Goal: Task Accomplishment & Management: Use online tool/utility

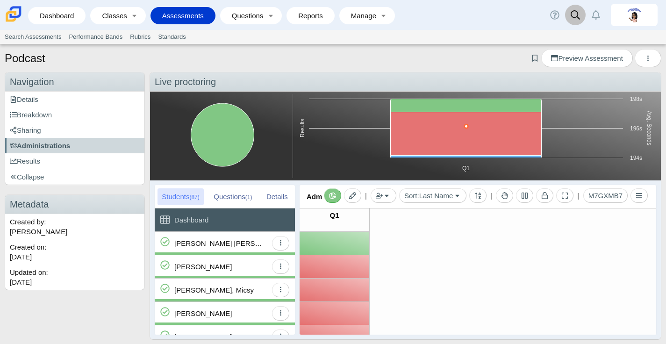
click at [569, 13] on link at bounding box center [575, 15] width 21 height 21
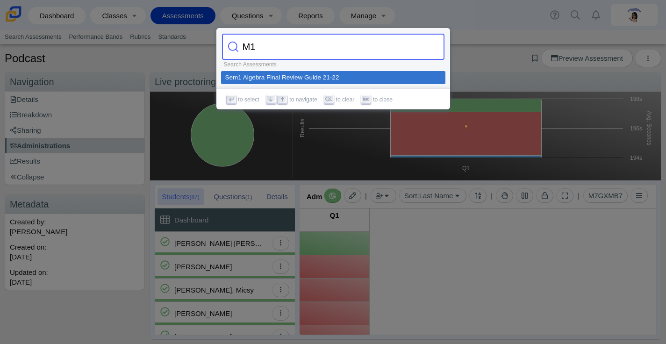
type input "M1"
click at [494, 23] on div at bounding box center [333, 172] width 666 height 344
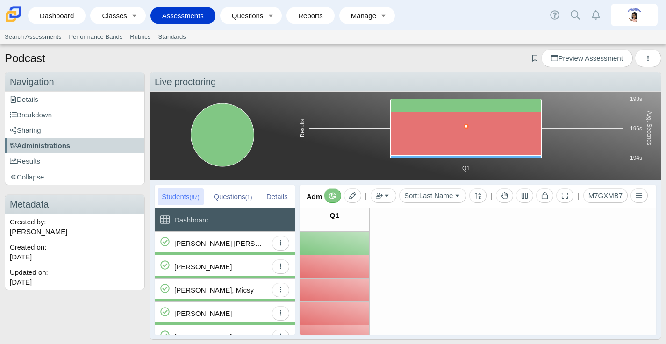
click at [180, 11] on link "Assessments" at bounding box center [183, 15] width 56 height 17
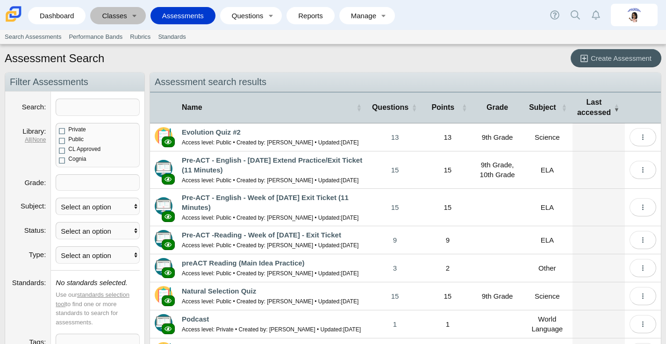
click at [120, 20] on link "Classes" at bounding box center [111, 15] width 33 height 17
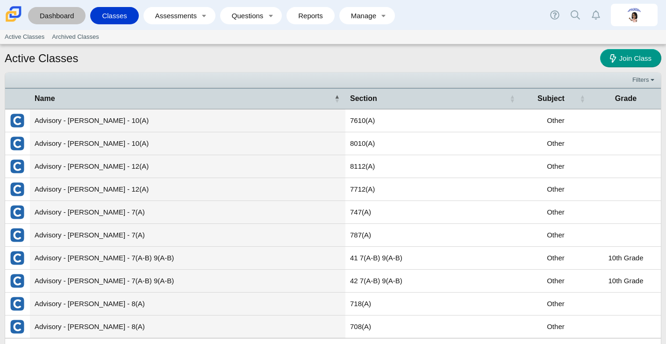
click at [69, 11] on link "Dashboard" at bounding box center [57, 15] width 48 height 17
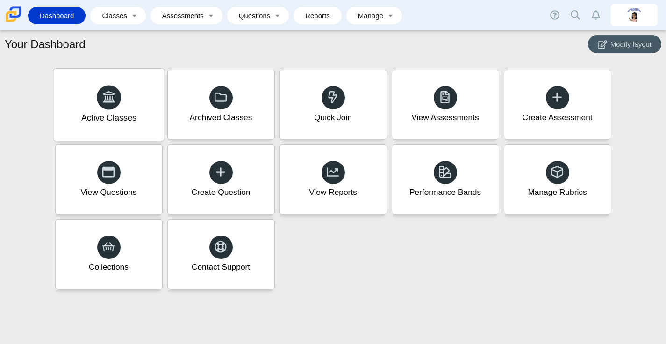
click at [126, 102] on div "Active Classes" at bounding box center [108, 105] width 111 height 72
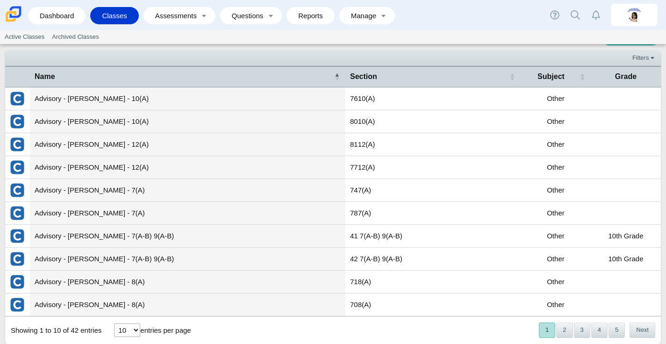
scroll to position [22, 0]
click at [562, 328] on button "2" at bounding box center [564, 329] width 16 height 15
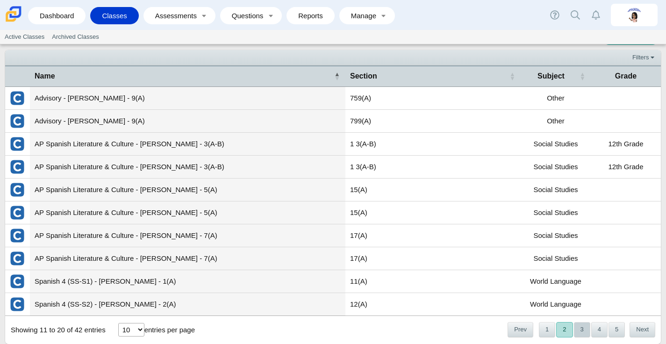
click at [586, 329] on button "3" at bounding box center [582, 329] width 16 height 15
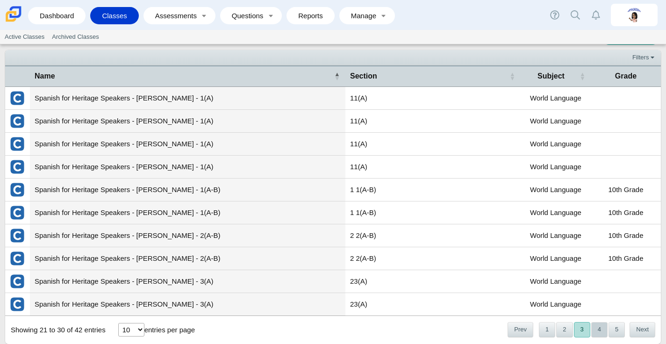
click at [604, 330] on button "4" at bounding box center [599, 329] width 16 height 15
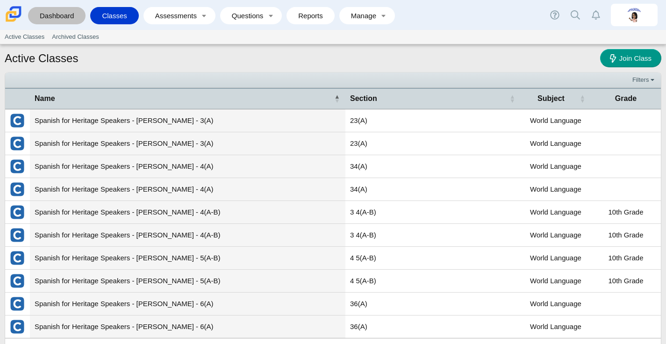
click at [51, 11] on link "Dashboard" at bounding box center [57, 15] width 48 height 17
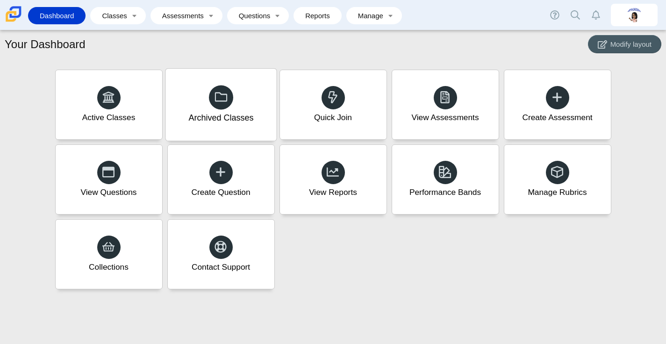
click at [178, 107] on div "Archived Classes" at bounding box center [220, 105] width 111 height 72
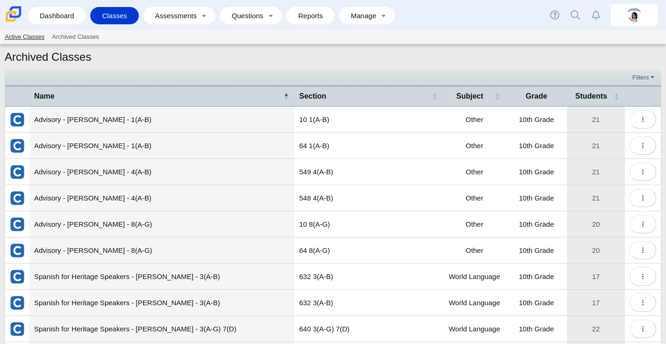
click at [36, 34] on link "Active Classes" at bounding box center [24, 37] width 47 height 14
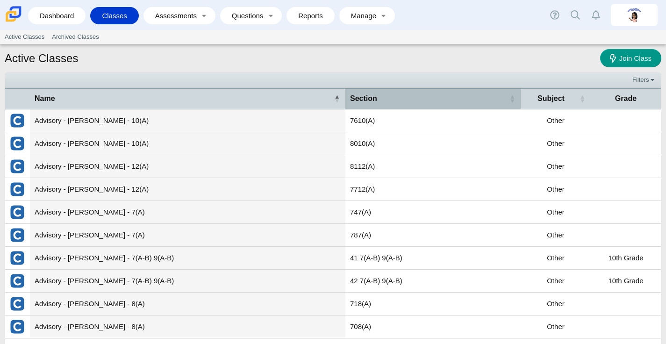
click at [442, 96] on div "Section" at bounding box center [428, 98] width 157 height 10
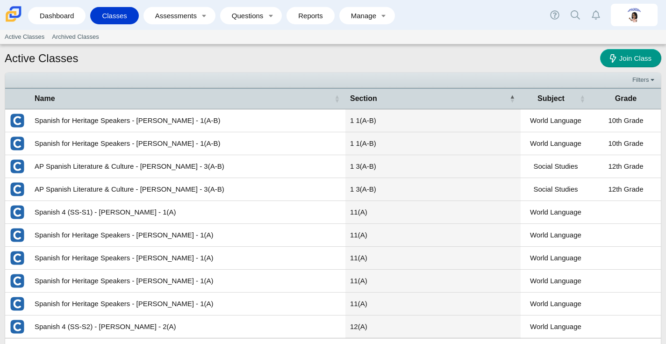
click at [257, 118] on td "Spanish for Heritage Speakers - [PERSON_NAME] - 1(A-B)" at bounding box center [187, 120] width 315 height 23
click at [169, 124] on td "Spanish for Heritage Speakers - [PERSON_NAME] - 1(A-B)" at bounding box center [187, 120] width 315 height 23
click at [21, 121] on img "External class connected through Clever" at bounding box center [17, 120] width 15 height 15
click at [300, 129] on td "Spanish for Heritage Speakers - Rivera-Ocasio - 1(A-B)" at bounding box center [187, 120] width 315 height 23
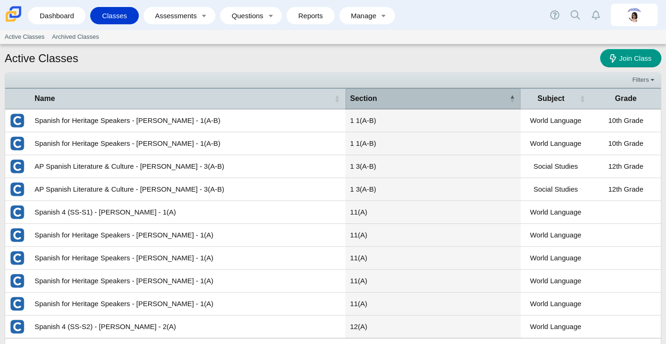
click at [413, 101] on div "Section" at bounding box center [428, 98] width 157 height 10
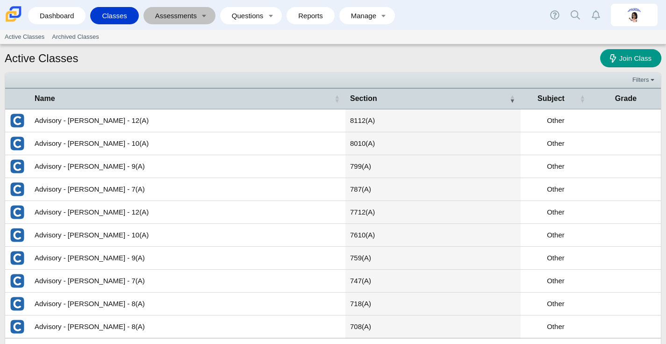
click at [153, 14] on link "Assessments" at bounding box center [173, 15] width 50 height 17
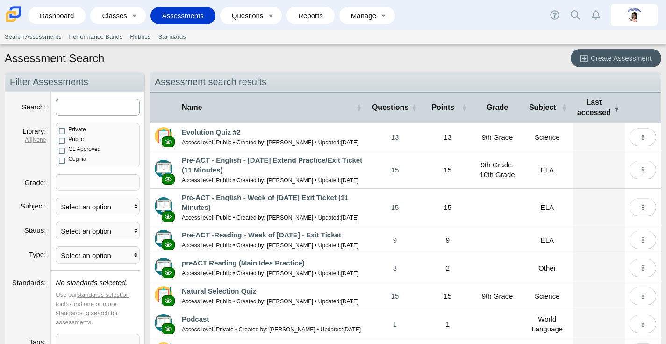
click at [118, 104] on input "Search" at bounding box center [98, 107] width 84 height 17
type input "M1"
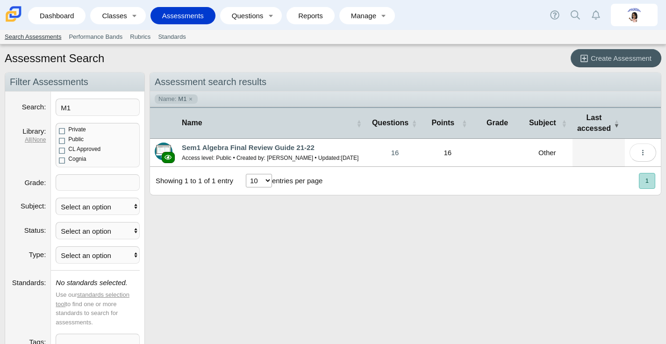
click at [48, 39] on link "Search Assessments" at bounding box center [33, 37] width 64 height 14
click at [100, 34] on link "Performance Bands" at bounding box center [95, 37] width 61 height 14
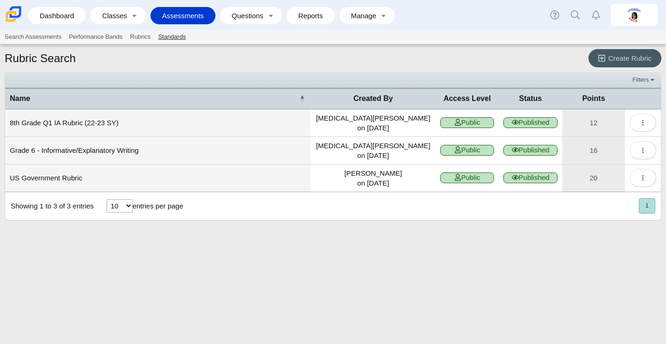
click at [172, 42] on link "Standards" at bounding box center [171, 37] width 35 height 14
click at [241, 22] on link "Questions" at bounding box center [244, 15] width 39 height 17
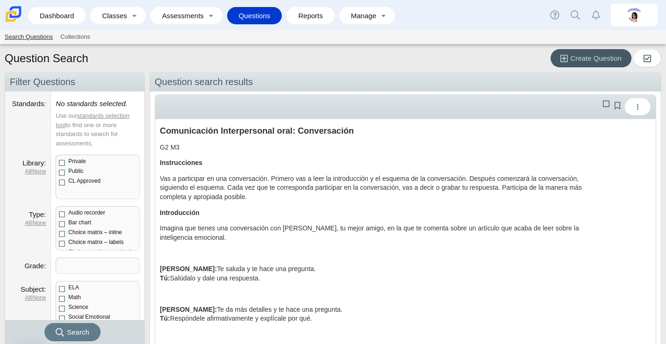
click at [31, 33] on link "Search Questions" at bounding box center [29, 37] width 56 height 14
click at [611, 56] on span "Create Question" at bounding box center [596, 58] width 51 height 8
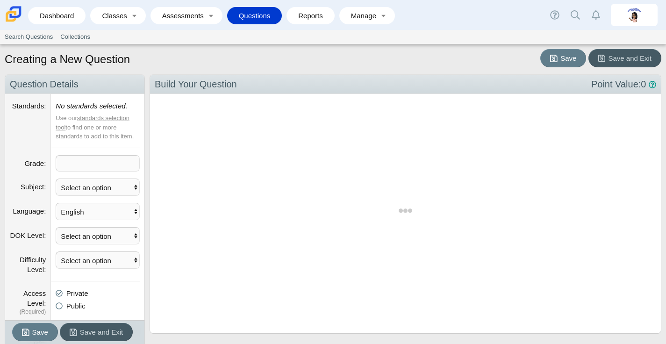
scroll to position [234, 511]
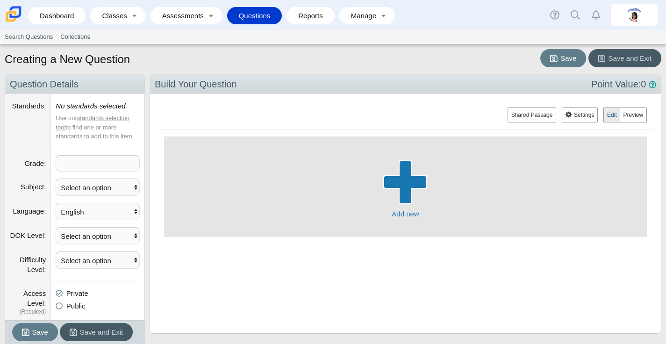
click at [360, 174] on button "Add new" at bounding box center [405, 186] width 483 height 100
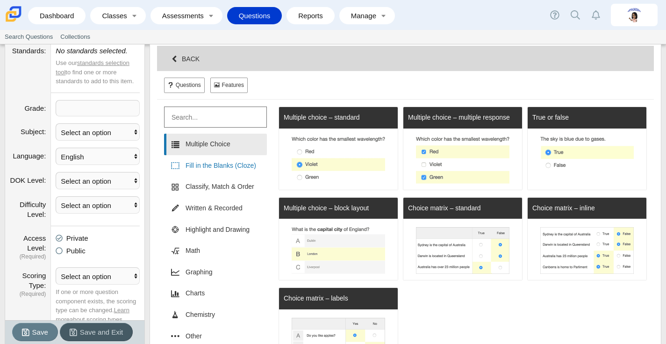
scroll to position [60, 0]
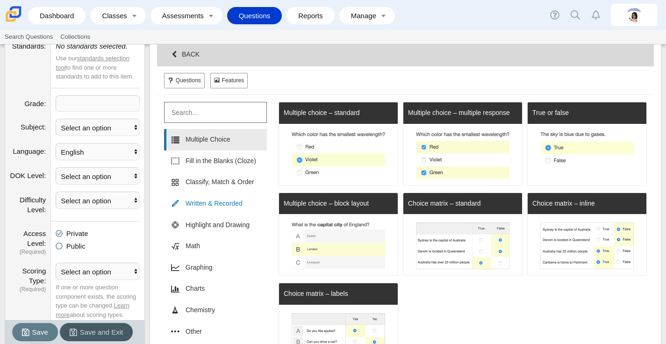
click at [231, 205] on link "Written & Recorded" at bounding box center [215, 203] width 103 height 21
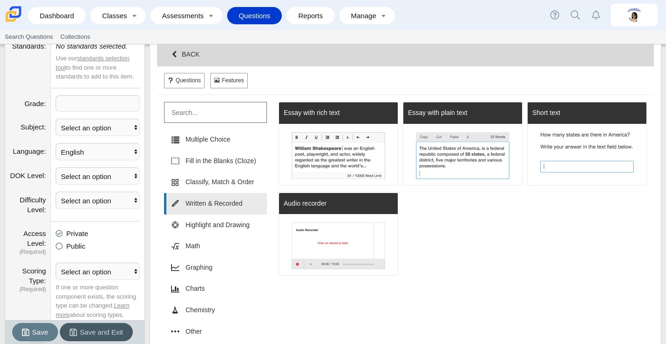
scroll to position [46480, 46241]
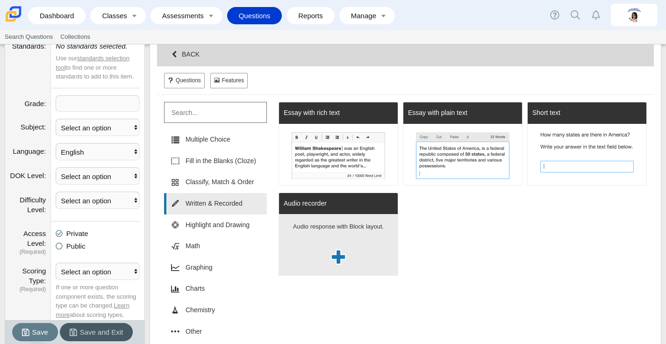
click at [330, 224] on p "Audio response with Block layout." at bounding box center [338, 232] width 105 height 21
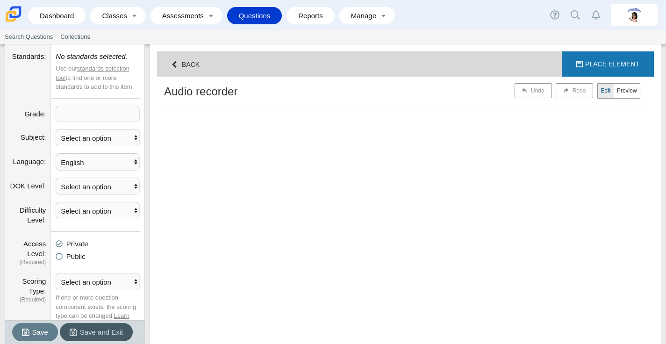
scroll to position [156, 483]
select select "block"
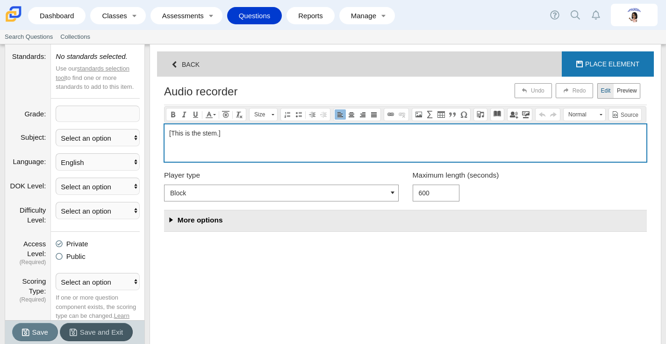
click at [348, 135] on p "[This is the stem.]" at bounding box center [405, 133] width 472 height 9
drag, startPoint x: 294, startPoint y: 134, endPoint x: 57, endPoint y: 121, distance: 238.2
click at [57, 121] on div "Navigation Question Details Standards No standards selected. Use our standards …" at bounding box center [333, 255] width 656 height 460
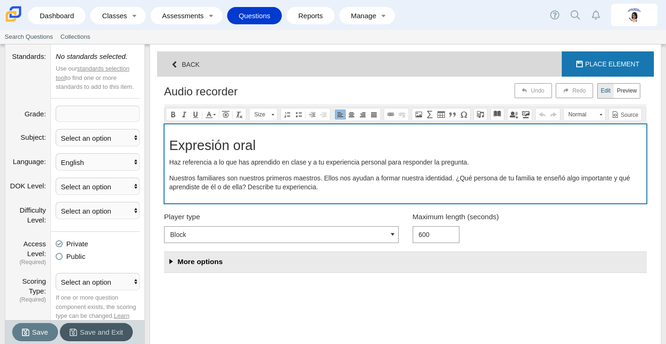
scroll to position [197, 483]
click at [284, 154] on div "Expresión oral Haz referencia a lo que has aprendido en clase y a tu experienci…" at bounding box center [405, 163] width 482 height 79
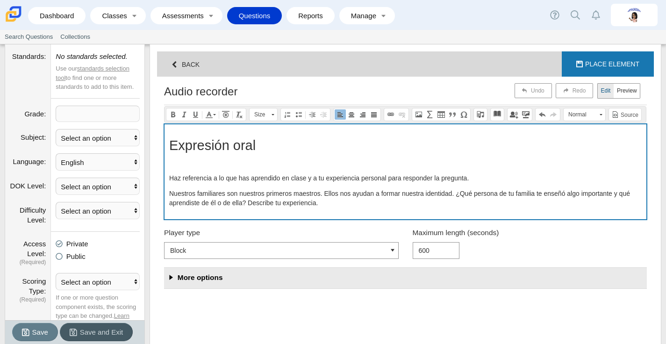
click at [490, 173] on div "Expresión oral Haz referencia a lo que has aprendido en clase y a tu experienci…" at bounding box center [405, 171] width 482 height 94
click at [456, 196] on p "Nuestros familiares son nuestros primeros maestros. Ellos nos ayudan a formar n…" at bounding box center [405, 198] width 472 height 18
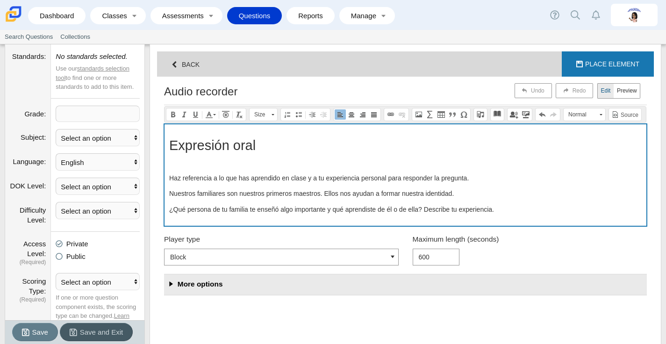
scroll to position [220, 483]
click at [427, 211] on p "¿Qué persona de tu familia te enseñó algo importante y qué aprendiste de él o d…" at bounding box center [405, 209] width 472 height 9
click at [425, 212] on p "¿Qué persona de tu familia te enseñó algo importante y qué aprendiste de él o d…" at bounding box center [405, 209] width 472 height 9
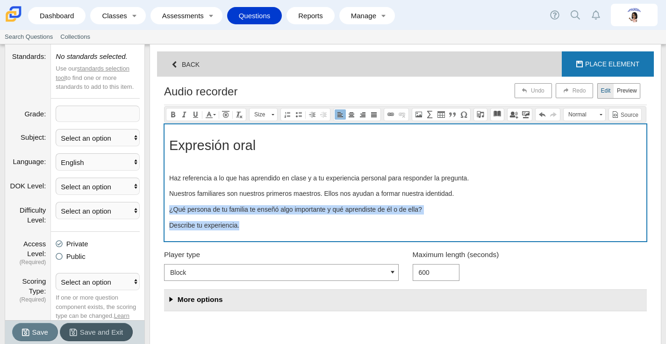
drag, startPoint x: 245, startPoint y: 227, endPoint x: 167, endPoint y: 210, distance: 79.3
click at [167, 210] on div "Expresión oral Haz referencia a lo que has aprendido en clase y a tu experienci…" at bounding box center [405, 182] width 482 height 117
click at [288, 116] on span at bounding box center [287, 114] width 7 height 7
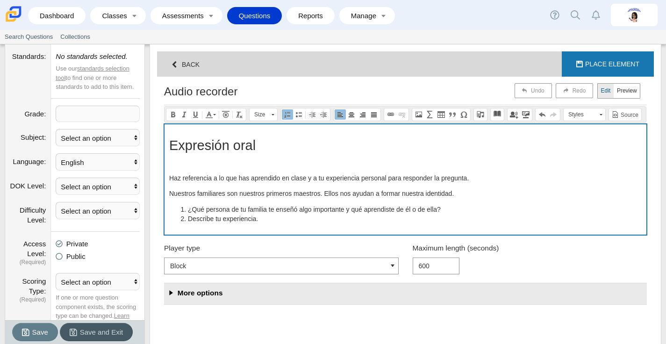
scroll to position [46496, 46241]
click at [301, 117] on span at bounding box center [298, 114] width 7 height 7
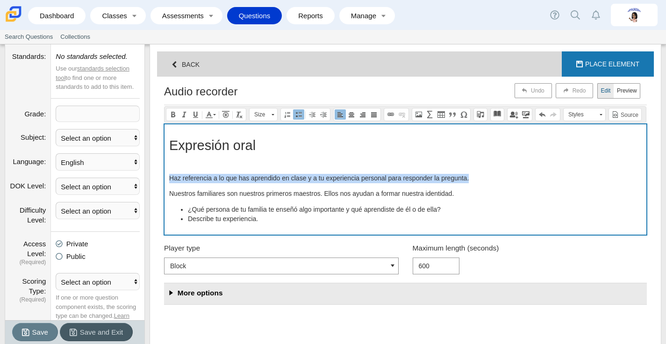
drag, startPoint x: 486, startPoint y: 180, endPoint x: 166, endPoint y: 179, distance: 320.5
click at [166, 179] on div "Expresión oral Haz referencia a lo que has aprendido en clase y a tu experienci…" at bounding box center [405, 179] width 482 height 110
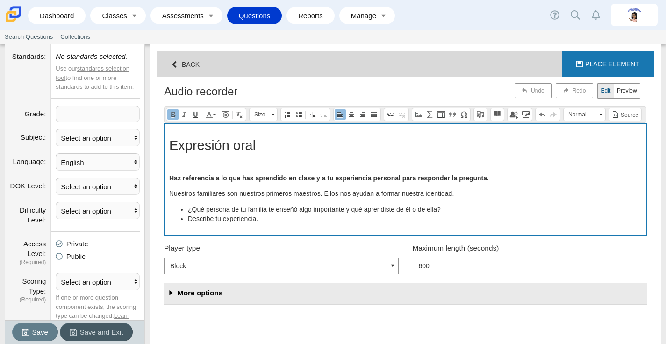
click at [273, 189] on div "Expresión oral Haz referencia a lo que has aprendido en clase y a tu experienci…" at bounding box center [405, 179] width 482 height 110
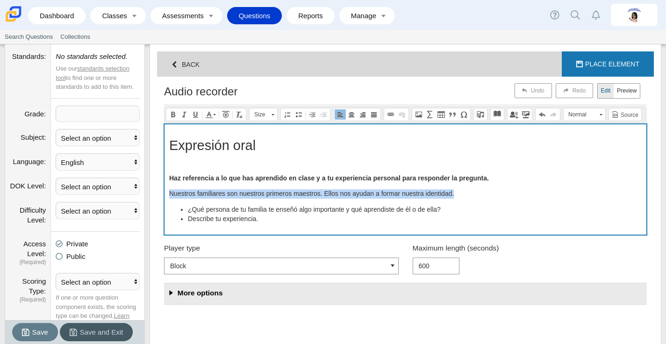
drag, startPoint x: 460, startPoint y: 193, endPoint x: 171, endPoint y: 193, distance: 289.7
click at [171, 193] on p "Nuestros familiares son nuestros primeros maestros. Ellos nos ayudan a formar n…" at bounding box center [405, 193] width 472 height 9
click at [352, 114] on span at bounding box center [351, 114] width 7 height 7
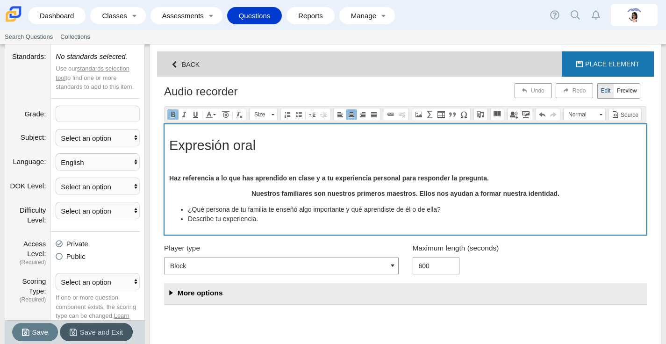
click at [273, 114] on span at bounding box center [272, 114] width 3 height 1
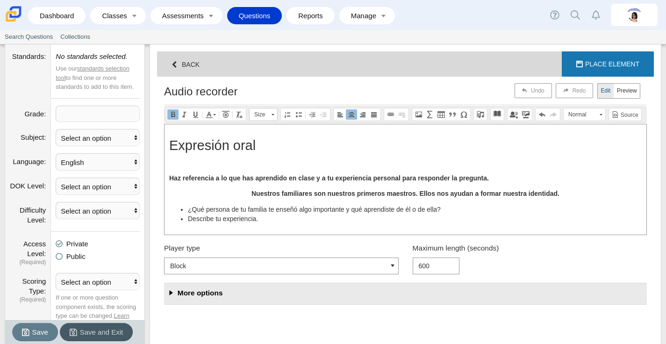
scroll to position [0, 0]
click at [268, 118] on link "Size" at bounding box center [263, 114] width 29 height 13
click at [266, 120] on span "Size" at bounding box center [259, 114] width 19 height 12
click at [265, 181] on link "15" at bounding box center [277, 185] width 53 height 10
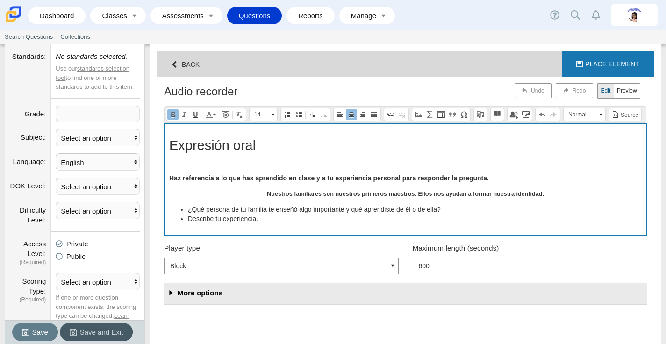
click at [274, 114] on link "14" at bounding box center [263, 114] width 29 height 13
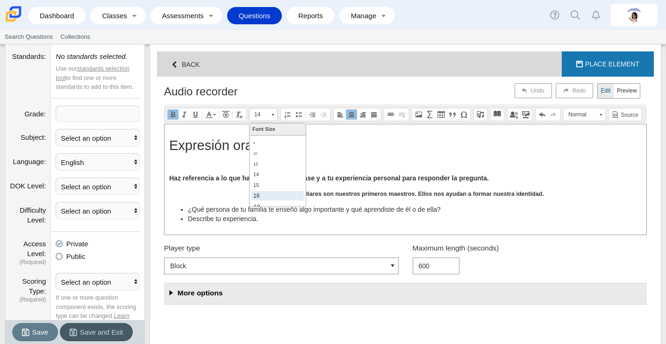
click at [275, 197] on link "16" at bounding box center [277, 196] width 53 height 10
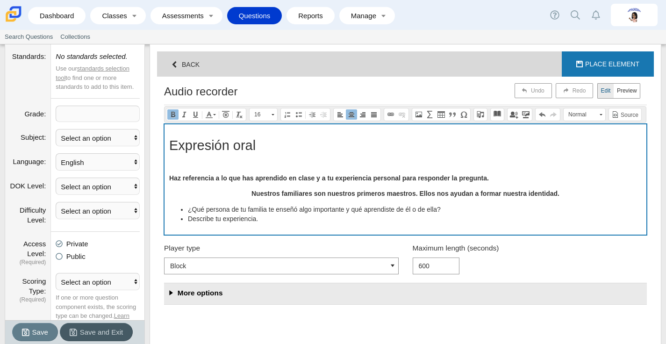
click at [271, 171] on div "Expresión oral Haz referencia a lo que has aprendido en clase y a tu experienci…" at bounding box center [405, 179] width 482 height 110
drag, startPoint x: 269, startPoint y: 152, endPoint x: 162, endPoint y: 147, distance: 107.1
click at [162, 147] on div at bounding box center [405, 197] width 497 height 240
click at [268, 114] on link "Size" at bounding box center [263, 114] width 29 height 13
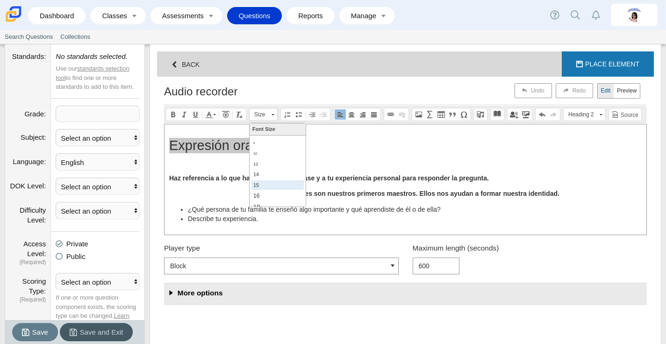
click at [272, 187] on link "15" at bounding box center [277, 185] width 53 height 10
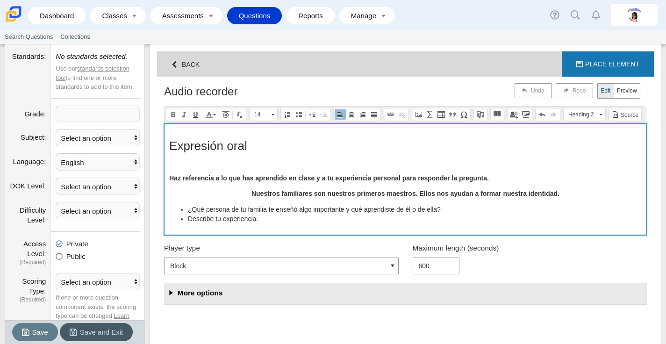
click at [270, 111] on link "14" at bounding box center [263, 114] width 29 height 13
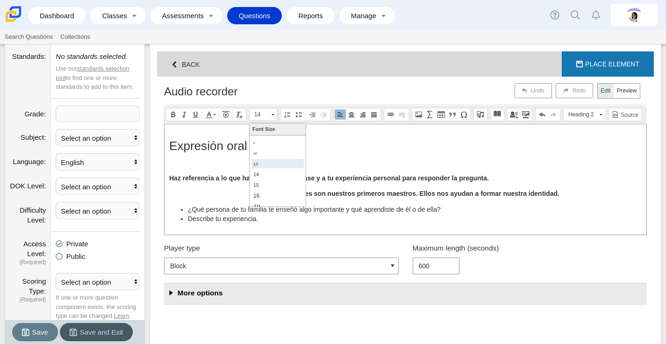
click at [267, 158] on link "12" at bounding box center [277, 163] width 53 height 10
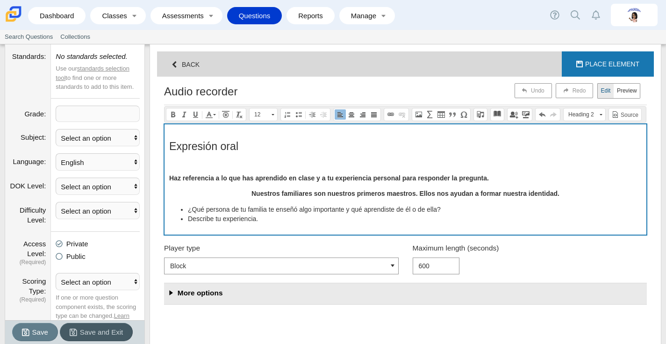
click at [243, 165] on p "Compose question" at bounding box center [405, 162] width 472 height 9
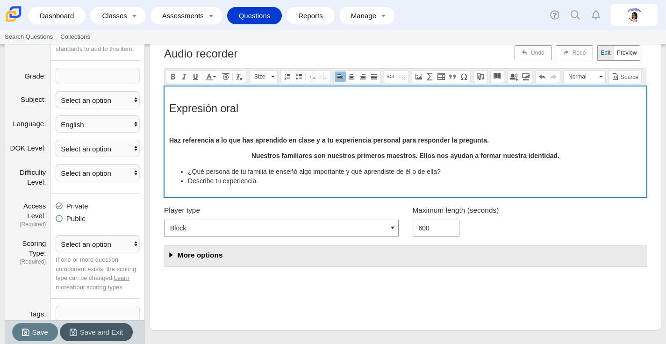
scroll to position [89, 0]
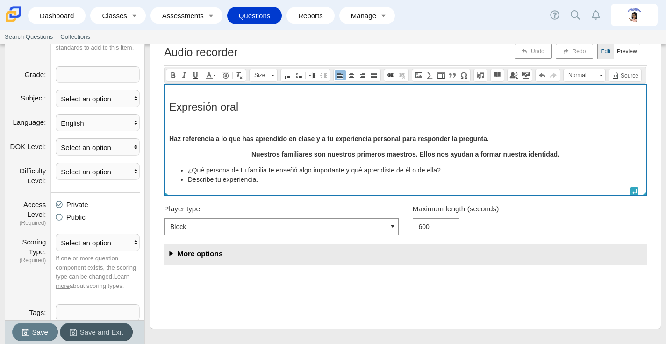
click at [274, 183] on li "Describe tu experiencia." at bounding box center [415, 179] width 454 height 9
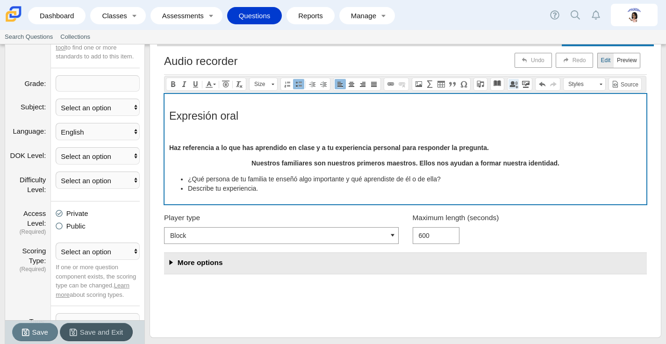
scroll to position [81, 0]
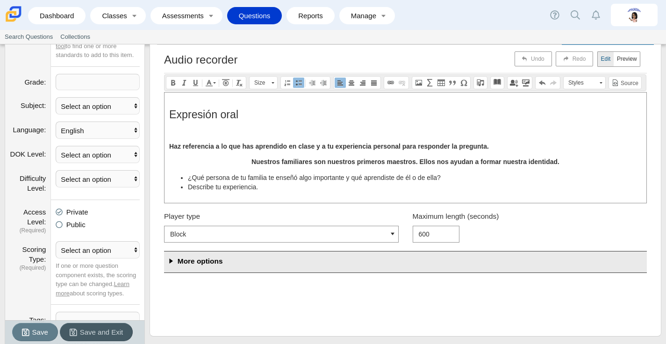
click at [287, 265] on button "More options" at bounding box center [405, 261] width 483 height 21
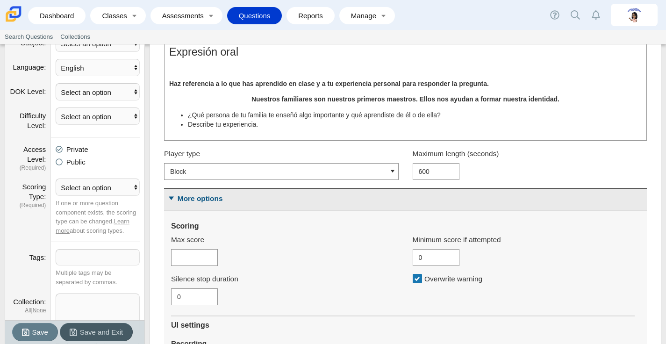
scroll to position [0, 0]
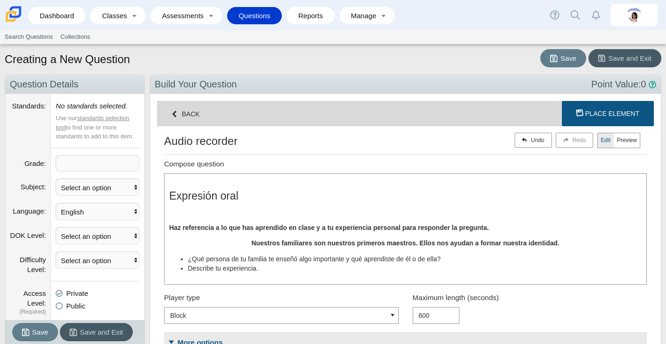
click at [585, 110] on button "Loading Place Element" at bounding box center [608, 113] width 92 height 25
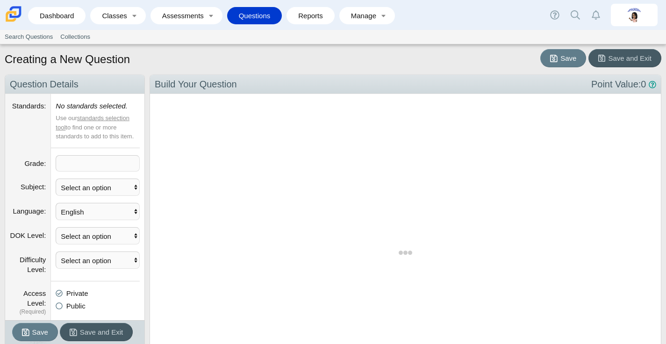
select select "rubric-basic"
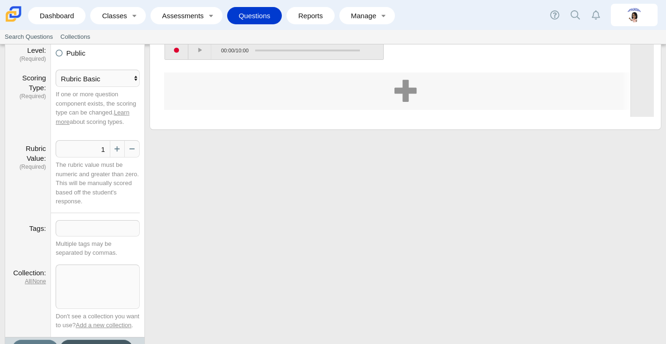
scroll to position [222, 0]
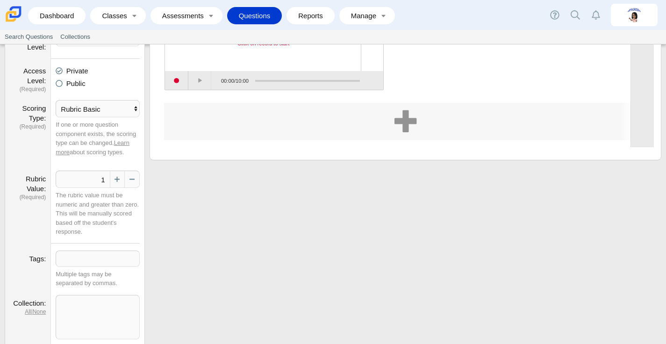
click at [340, 98] on div "Audio recorder Expresión oral Haz referencia a lo que has aprendido en clase y …" at bounding box center [405, 8] width 483 height 189
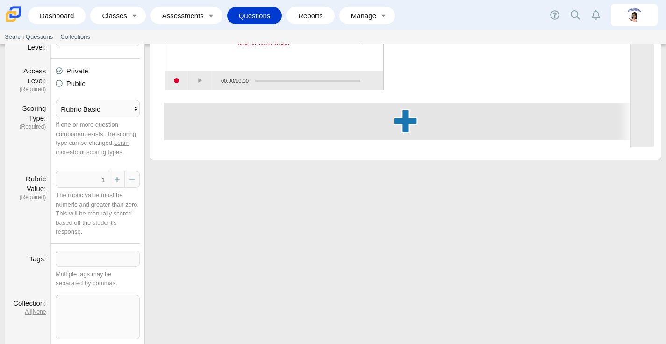
click at [338, 117] on button "button" at bounding box center [405, 121] width 483 height 37
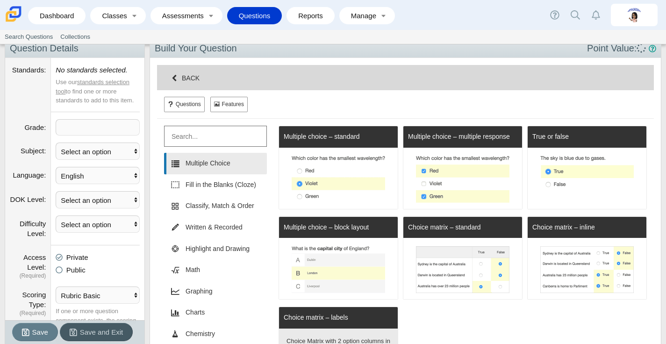
scroll to position [0, 0]
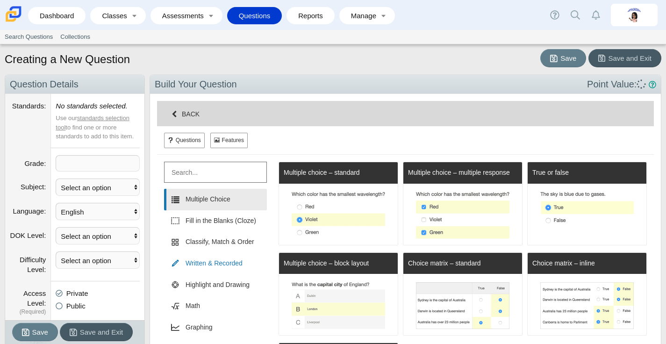
click at [208, 261] on link "Written & Recorded" at bounding box center [215, 263] width 103 height 21
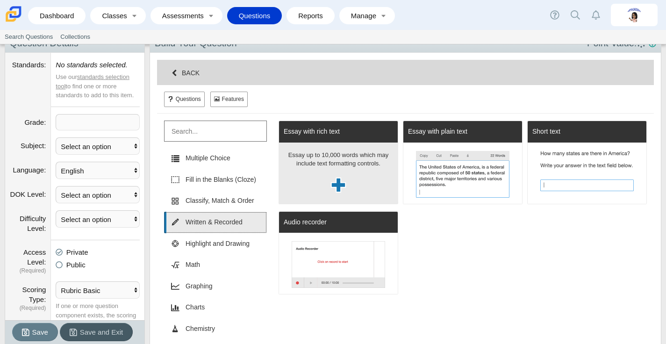
scroll to position [43, 0]
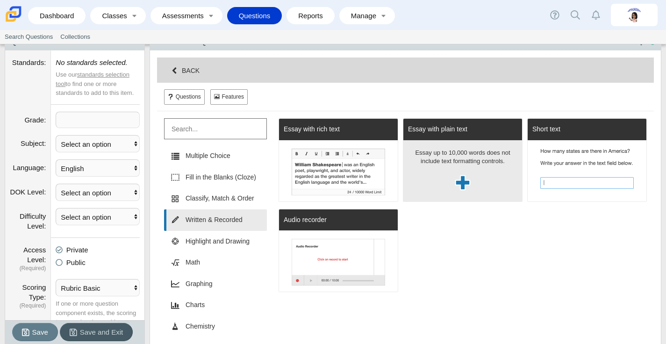
click at [458, 169] on p "Essay up to 10,000 words does not include text formatting controls." at bounding box center [462, 159] width 105 height 21
select select "always"
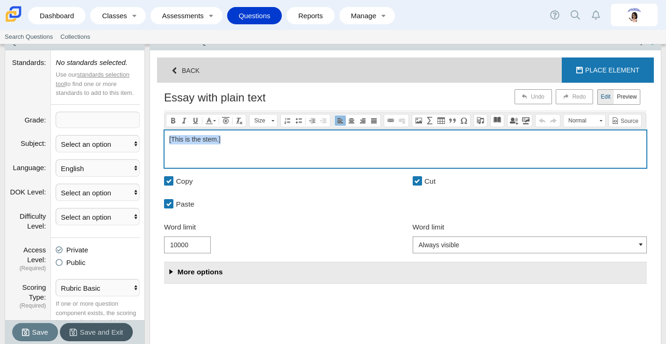
drag, startPoint x: 337, startPoint y: 149, endPoint x: 134, endPoint y: 113, distance: 206.4
click at [134, 113] on div "Navigation Question Details Standards No standards selected. Use our standards …" at bounding box center [333, 301] width 656 height 540
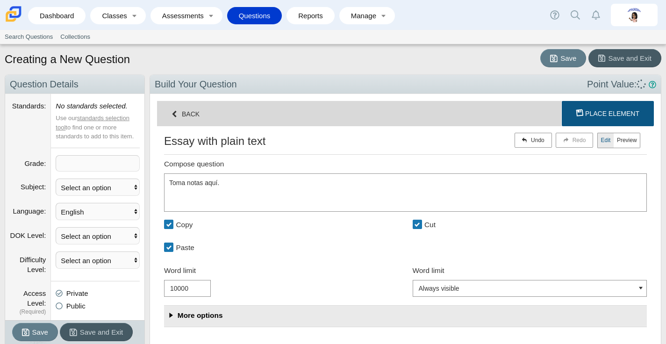
click at [627, 107] on button "Loading Place Element" at bounding box center [608, 113] width 92 height 25
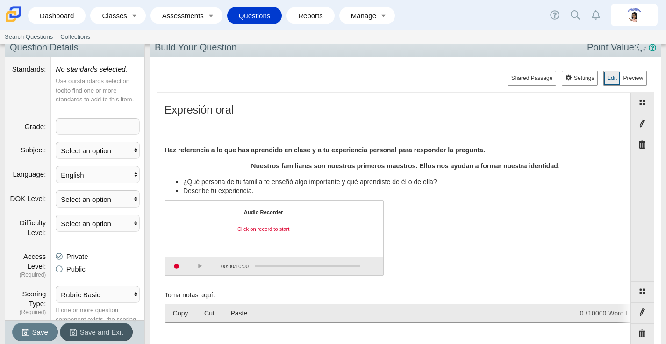
click at [613, 80] on button "Edit" at bounding box center [611, 78] width 16 height 15
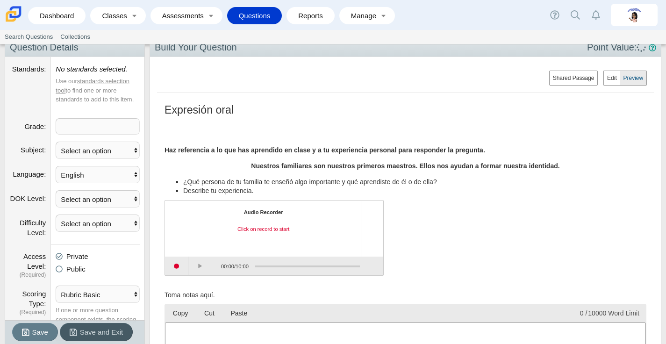
click at [277, 115] on h2 "Expresión oral" at bounding box center [405, 109] width 482 height 15
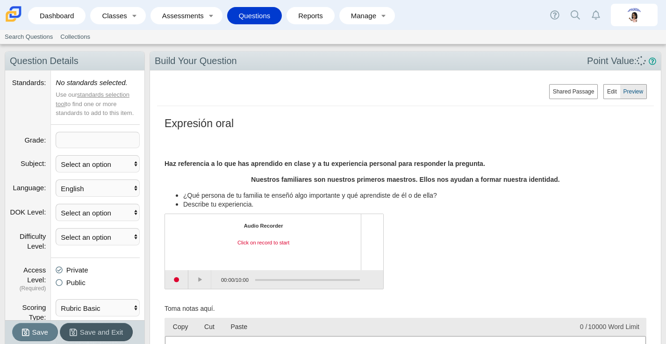
click at [309, 116] on h2 "Expresión oral" at bounding box center [405, 122] width 482 height 15
click at [230, 129] on span "Expresión oral" at bounding box center [198, 123] width 69 height 12
click at [241, 124] on h2 "Expresión oral" at bounding box center [405, 122] width 482 height 15
click at [612, 89] on button "Edit" at bounding box center [611, 91] width 16 height 15
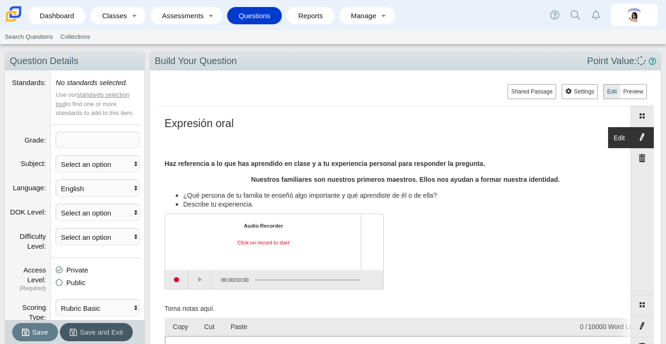
click at [642, 140] on button "Edit" at bounding box center [631, 137] width 46 height 21
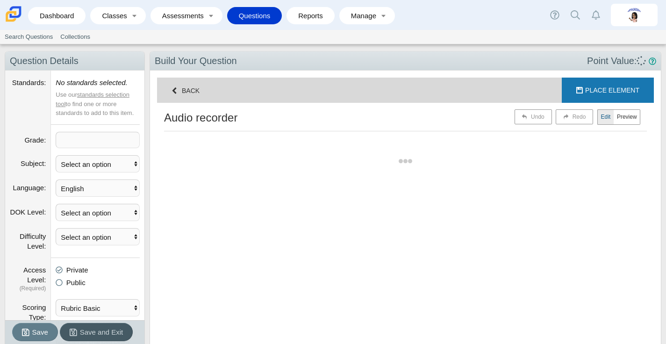
scroll to position [228, 483]
select select "block"
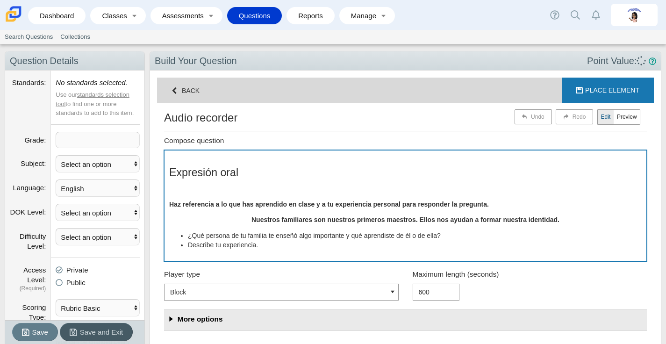
click at [247, 172] on h2 "Expresión oral" at bounding box center [405, 171] width 472 height 15
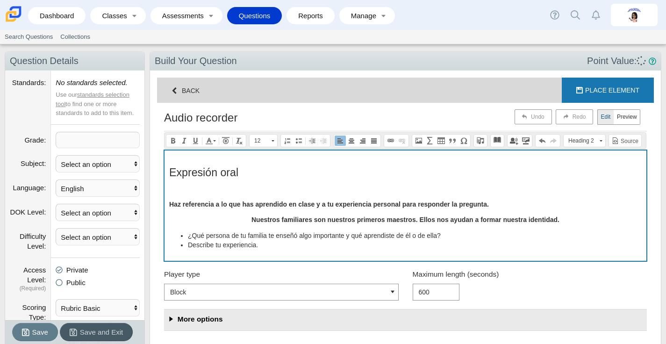
scroll to position [244, 483]
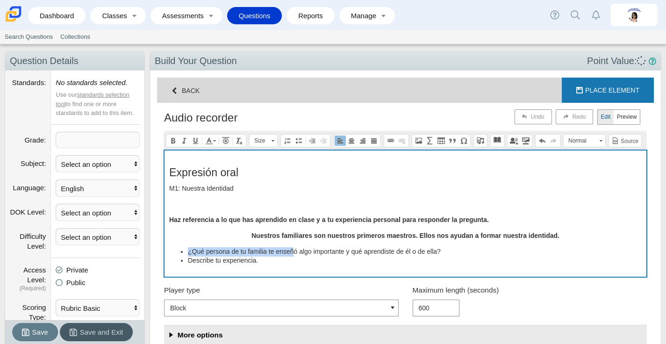
drag, startPoint x: 565, startPoint y: 235, endPoint x: 291, endPoint y: 247, distance: 274.5
click at [291, 247] on div "Expresión oral M1: Nuestra Identidad Haz referencia a lo que has aprendido en c…" at bounding box center [405, 213] width 482 height 126
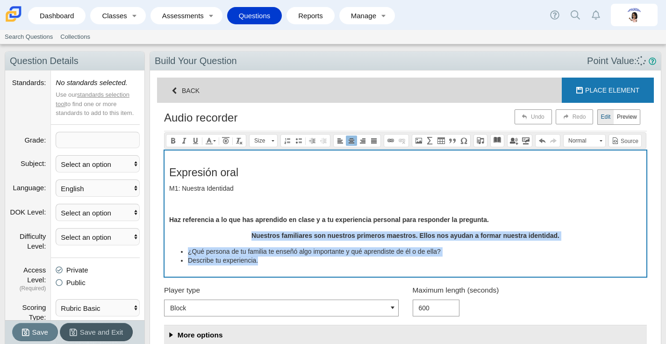
drag, startPoint x: 241, startPoint y: 234, endPoint x: 289, endPoint y: 268, distance: 59.0
click at [289, 268] on div "Expresión oral M1: Nuestra Identidad Haz referencia a lo que has aprendido en c…" at bounding box center [405, 213] width 482 height 126
click at [270, 137] on link "16" at bounding box center [263, 140] width 29 height 13
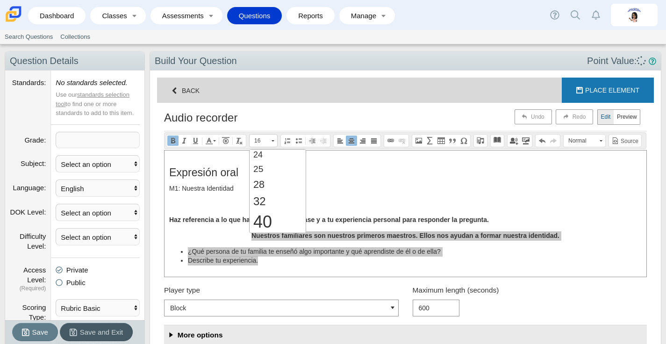
scroll to position [105, 0]
click at [282, 174] on link "25" at bounding box center [277, 168] width 53 height 14
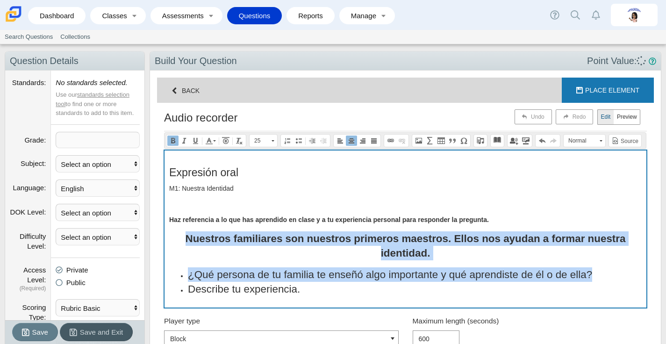
scroll to position [51, 0]
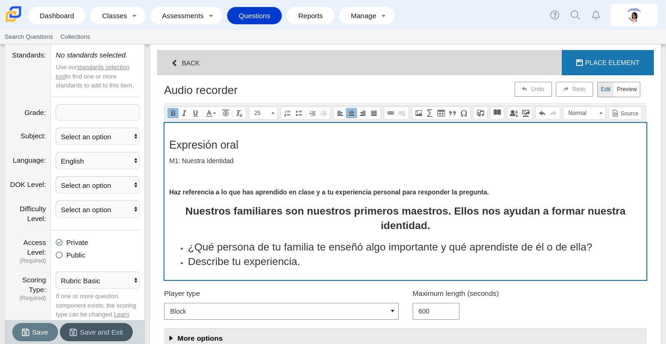
click at [455, 212] on strong "Nuestros familiares son nuestros primeros maestros. Ellos nos ayudan a formar n…" at bounding box center [405, 218] width 440 height 26
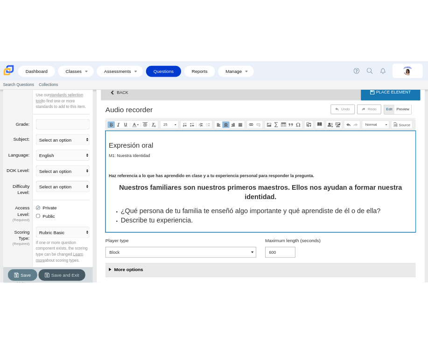
scroll to position [71, 0]
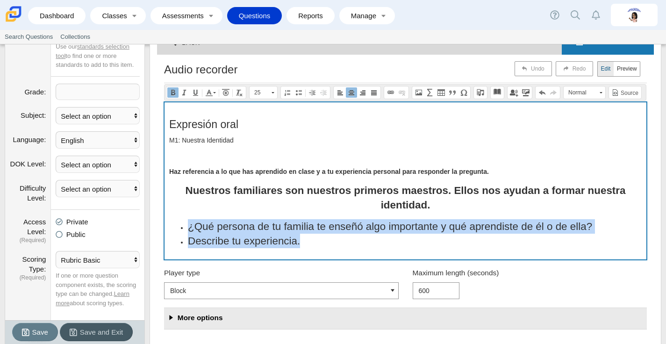
drag, startPoint x: 349, startPoint y: 243, endPoint x: 189, endPoint y: 232, distance: 160.7
click at [189, 232] on ul "¿Qué persona de tu familia te enseñó algo importante y qué aprendiste de él o d…" at bounding box center [405, 233] width 472 height 29
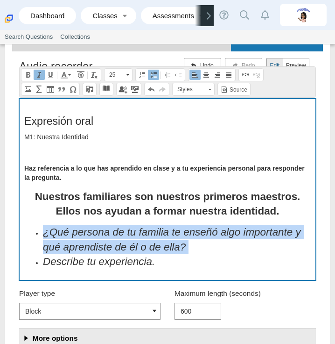
scroll to position [101, 0]
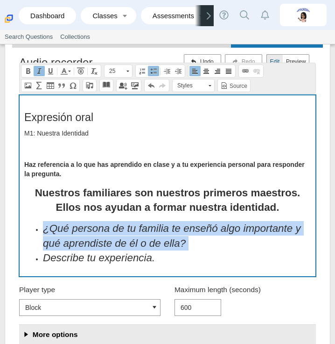
click at [165, 266] on div "Expresión oral M1: Nuestra Identidad Haz referencia a lo que has aprendido en c…" at bounding box center [168, 185] width 296 height 181
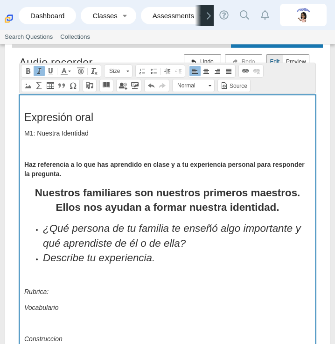
scroll to position [117, 0]
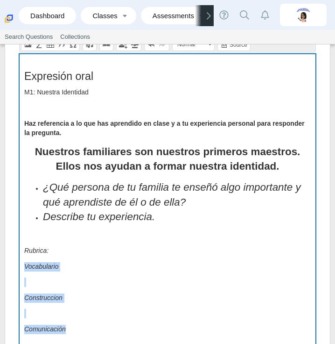
drag, startPoint x: 23, startPoint y: 278, endPoint x: 72, endPoint y: 339, distance: 78.5
click at [72, 339] on div "Compose question <h2><span style="font-size:0.8em;">Expresión oral</span></h2> …" at bounding box center [167, 227] width 297 height 375
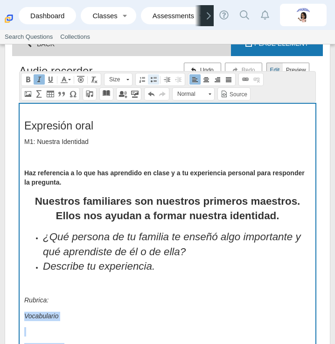
click at [150, 78] on span at bounding box center [153, 79] width 7 height 7
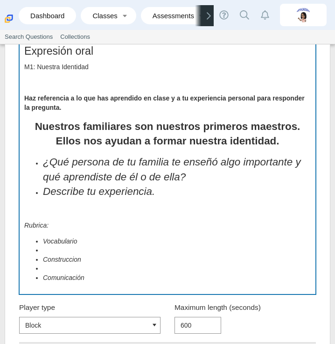
click at [69, 251] on li "Compose question" at bounding box center [177, 250] width 268 height 9
drag, startPoint x: 107, startPoint y: 250, endPoint x: 61, endPoint y: 251, distance: 45.3
click at [61, 251] on ul "Emplea vocab" at bounding box center [177, 250] width 268 height 9
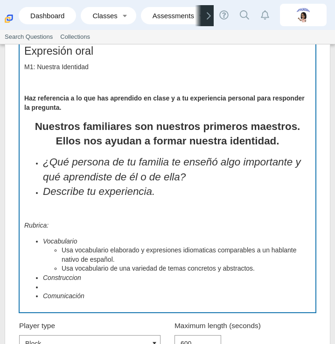
drag, startPoint x: 143, startPoint y: 252, endPoint x: 143, endPoint y: 257, distance: 5.2
click at [143, 257] on li "Usa vocabulario elaborado y expresiones idiomaticas comparables a un hablante n…" at bounding box center [187, 255] width 250 height 18
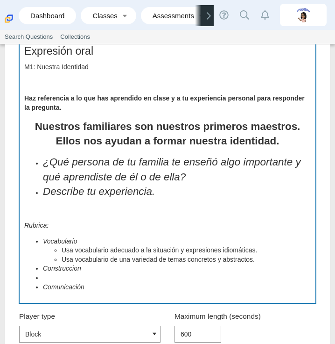
click at [110, 262] on li "Usa vocabulario de una variedad de temas concretos y abstractos." at bounding box center [187, 259] width 250 height 9
drag, startPoint x: 230, startPoint y: 262, endPoint x: 302, endPoint y: 262, distance: 71.5
click at [302, 262] on li "Usa vocabulario apropiado sobre una variedad de temas concretos y abstractos." at bounding box center [187, 259] width 250 height 9
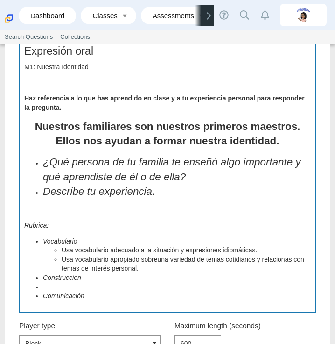
click at [163, 262] on li "Usa vocabulario apropiado sobre una variedad de temas cotidianos y relacionas c…" at bounding box center [187, 264] width 250 height 18
click at [274, 263] on li "Usa vocabulario apropiado sobre una variedad de temas cotidianos y relacionas c…" at bounding box center [187, 264] width 250 height 18
click at [58, 284] on li "Compose question" at bounding box center [177, 287] width 268 height 9
click at [61, 278] on icon "Construccion" at bounding box center [62, 277] width 38 height 7
click at [0, 0] on lt-strong "ó" at bounding box center [0, 0] width 0 height 0
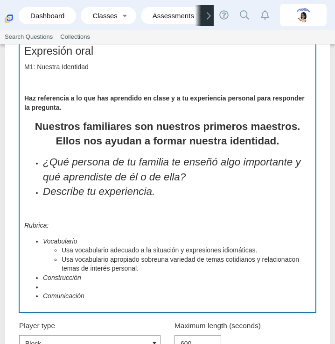
click at [75, 284] on li "Compose question" at bounding box center [177, 287] width 268 height 9
drag, startPoint x: 114, startPoint y: 284, endPoint x: 94, endPoint y: 284, distance: 20.1
click at [94, 284] on li "​​​​​​​Habla con algunos errores de gramática y/o en el orde" at bounding box center [187, 287] width 250 height 9
click at [222, 284] on li "Habla con pocos errores de gramática y/o en el orde" at bounding box center [187, 287] width 250 height 9
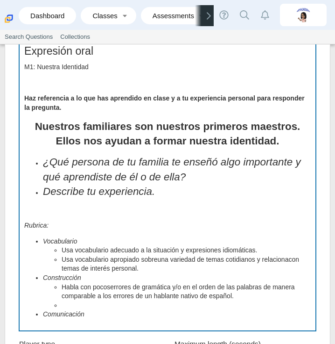
scroll to position [420, 297]
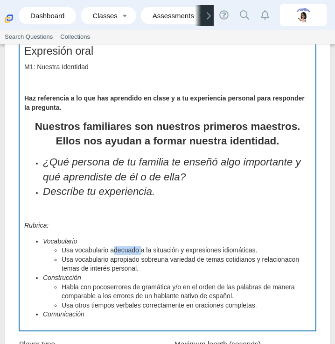
drag, startPoint x: 141, startPoint y: 254, endPoint x: 113, endPoint y: 254, distance: 28.0
click at [113, 254] on li "Usa vocabulario adecuado a la situación y expresiones idiomáticas." at bounding box center [187, 250] width 250 height 9
click at [221, 251] on li "Usa vocabulario elaborado de acuerdo a la situación y expresiones idiomáticas." at bounding box center [187, 250] width 250 height 9
click at [306, 252] on li "Usa vocabulario elaborado de acuerdo a la situación y usa expresiones idiomátic…" at bounding box center [187, 250] width 250 height 9
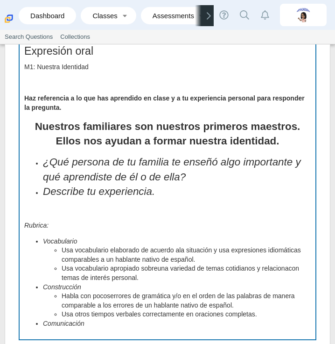
click at [185, 277] on li "Usa vocabulario apropiado sobre una variedad de temas cotidianos y relaciona co…" at bounding box center [187, 273] width 250 height 18
click at [179, 254] on li "Usa vocabulario elaborado de acuerdo a la situación y usa expresiones idiomátic…" at bounding box center [187, 255] width 250 height 18
click at [154, 268] on li "Usa vocabulario apropiado sobre una variedad de temas cotidianos y relaciona co…" at bounding box center [187, 273] width 250 height 18
drag, startPoint x: 187, startPoint y: 252, endPoint x: 176, endPoint y: 252, distance: 11.2
click at [176, 252] on li "Usa vocabulario elaborado de acuerdo con la situación y usa expresiones idiomát…" at bounding box center [187, 255] width 250 height 18
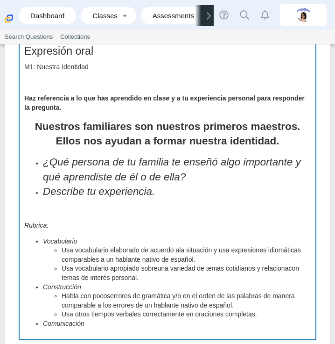
click at [180, 265] on li "Usa vocabulario apropiado sobre una variedad de temas cotidianos y relaciona co…" at bounding box center [187, 273] width 250 height 18
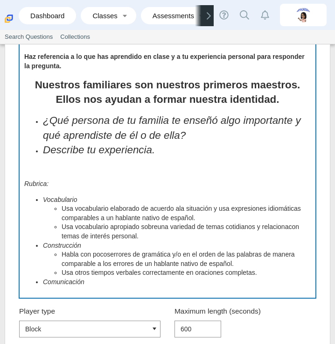
scroll to position [210, 0]
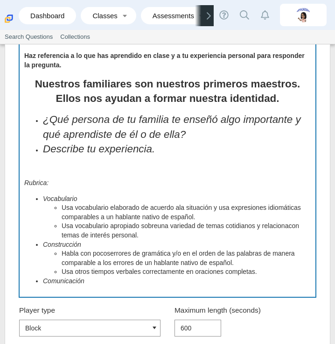
drag, startPoint x: 91, startPoint y: 243, endPoint x: 42, endPoint y: 244, distance: 49.1
click at [42, 244] on ul "Vocabulario Usa vocabulario elaborado de acuerdo a la situación y usa expresion…" at bounding box center [167, 240] width 287 height 92
drag, startPoint x: 86, startPoint y: 248, endPoint x: 84, endPoint y: 242, distance: 6.7
click at [84, 242] on li "Construcción Habla con pocos errores de gramática y/o en el orden de las palabr…" at bounding box center [177, 258] width 268 height 36
drag, startPoint x: 83, startPoint y: 245, endPoint x: 45, endPoint y: 246, distance: 37.9
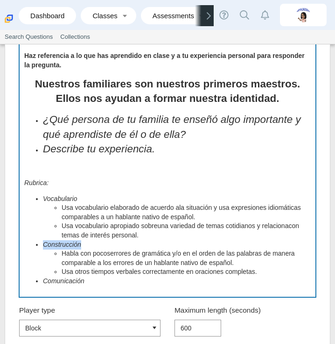
click at [45, 246] on li "Construcción Habla con pocos errores de gramática y/o en el orden de las palabr…" at bounding box center [177, 258] width 268 height 36
drag, startPoint x: 89, startPoint y: 201, endPoint x: 76, endPoint y: 200, distance: 12.7
click at [76, 200] on li "Vocabulario Usa vocabulario elaborado de acuerdo a la situación y usa expresion…" at bounding box center [177, 217] width 268 height 46
drag, startPoint x: 87, startPoint y: 281, endPoint x: 44, endPoint y: 282, distance: 43.0
click at [44, 282] on li "Comunicación" at bounding box center [177, 281] width 268 height 9
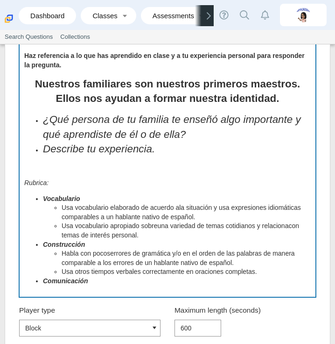
click at [117, 286] on div "Expresión oral M1: Nuestra Identidad Haz referencia a lo que has aprendido en c…" at bounding box center [168, 141] width 296 height 310
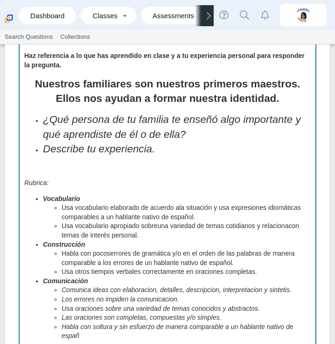
scroll to position [484, 297]
click at [160, 295] on li "Los errores no impiden la comunicacion." at bounding box center [187, 299] width 250 height 9
click at [146, 292] on icon "Comunica ideas con elaboracion, detalles, descripcion, interpretacion y sinteti…" at bounding box center [177, 289] width 230 height 7
click at [0, 0] on lt-span "elaboraci ó n" at bounding box center [0, 0] width 0 height 0
click at [204, 285] on li "Comunicación ​​​​​​​ Comunica ideas con elaboración, detalles, descripcion, int…" at bounding box center [177, 309] width 268 height 64
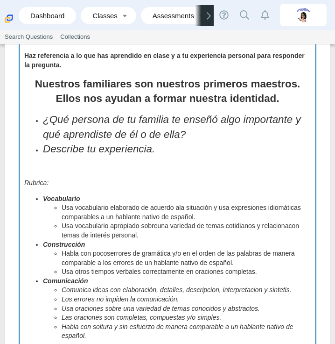
click at [204, 289] on icon "Comunica ideas con elaboración, detalles, descripcion, interpretacion y sinteti…" at bounding box center [177, 289] width 230 height 7
click at [0, 0] on lt-span "descripci ó n" at bounding box center [0, 0] width 0 height 0
click at [245, 293] on icon "Comunica ideas con elaboración, detalles, descripción, interpretacion y sinteti…" at bounding box center [177, 289] width 230 height 7
click at [0, 0] on lt-span "interpretaci ó n" at bounding box center [0, 0] width 0 height 0
click at [283, 287] on icon "Comunica ideas con elaboración, detalles, descripción, interpretación y sinteti…" at bounding box center [177, 289] width 230 height 7
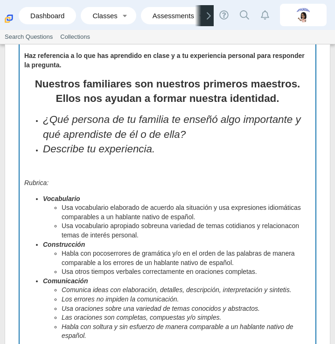
click at [283, 289] on icon "Comunica ideas con elaboración, detalles, descripción, interpretación y sinteti…" at bounding box center [177, 289] width 230 height 7
click at [0, 0] on lt-em "síntesis" at bounding box center [0, 0] width 0 height 0
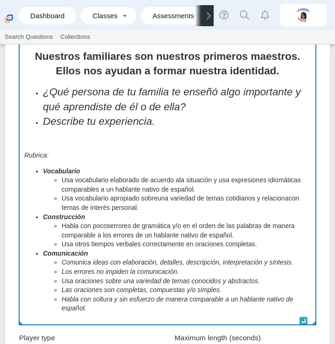
click at [122, 312] on li "Habla con soltura y sin esfuerzo de manera comparable a un hablante nativo de e…" at bounding box center [187, 304] width 250 height 18
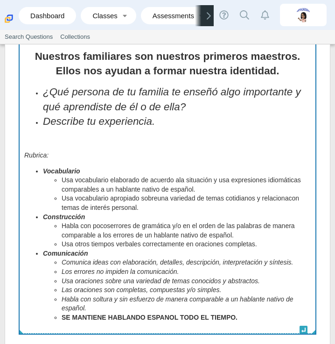
click at [162, 315] on strong "SE MANTIENE HABLANDO ESPANOL TODO EL TIEMPO." at bounding box center [150, 317] width 176 height 7
click at [243, 315] on li "SE MANTIENE HABLANDO ESPAÑOL TODO EL TIEMPO." at bounding box center [187, 317] width 250 height 9
click at [31, 157] on icon "Rubrica:" at bounding box center [36, 154] width 24 height 7
click at [65, 150] on div "Expresión oral M1: Nuestra Identidad Haz referencia a lo que has aprendido en c…" at bounding box center [168, 146] width 296 height 374
drag, startPoint x: 56, startPoint y: 157, endPoint x: 24, endPoint y: 156, distance: 31.3
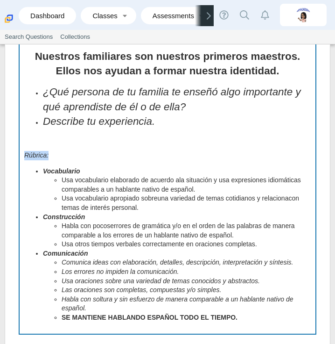
click at [24, 156] on p "Rúbrica:" at bounding box center [167, 155] width 287 height 9
click at [60, 160] on p "Rúbrica:" at bounding box center [167, 155] width 287 height 9
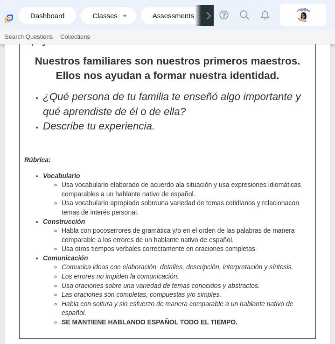
scroll to position [225, 0]
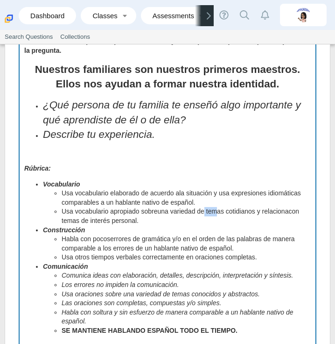
drag, startPoint x: 207, startPoint y: 214, endPoint x: 218, endPoint y: 213, distance: 11.3
click at [218, 213] on li "Usa vocabulario apropiado sobre una variedad de temas cotidianos y relaciona co…" at bounding box center [187, 216] width 250 height 18
drag, startPoint x: 229, startPoint y: 215, endPoint x: 282, endPoint y: 224, distance: 53.0
click at [282, 224] on li "Usa vocabulario apropiado sobre una variedad de temas cotidianos y relaciona co…" at bounding box center [187, 216] width 250 height 18
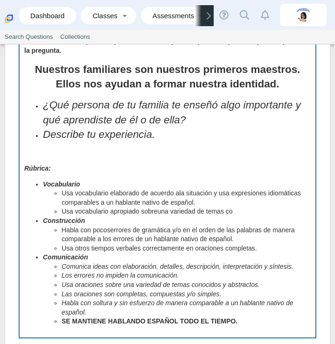
scroll to position [46240, 46427]
click at [260, 255] on li "Comunicación ​​​​​​​ Comunica ideas con elaboración, detalles, descripción, int…" at bounding box center [177, 289] width 268 height 73
click at [195, 202] on li "Usa vocabulario elaborado de acuerdo a la situación y usa expresiones idiomátic…" at bounding box center [187, 198] width 250 height 18
click at [208, 200] on li "Usa vocabulario elaborado de acuerdo a la situación y usa expresiones idiomátic…" at bounding box center [187, 198] width 250 height 18
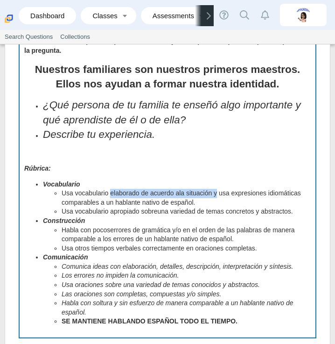
drag, startPoint x: 219, startPoint y: 193, endPoint x: 110, endPoint y: 198, distance: 108.5
click at [110, 198] on li "Usa vocabulario elaborado de acuerdo a la situación y usa expresiones idiomátic…" at bounding box center [187, 198] width 250 height 18
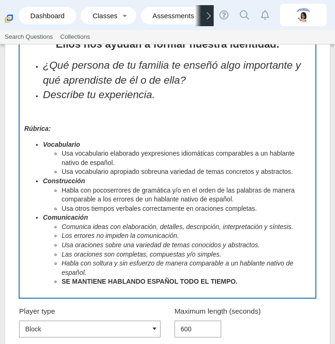
scroll to position [279, 0]
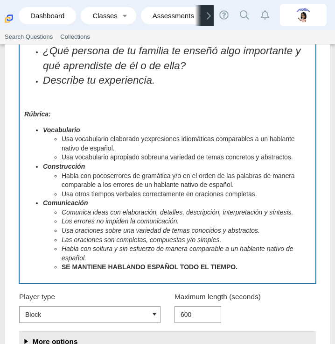
click at [165, 247] on icon "Habla con soltura y sin esfuerzo de manera comparable a un hablante nativo de e…" at bounding box center [178, 253] width 232 height 17
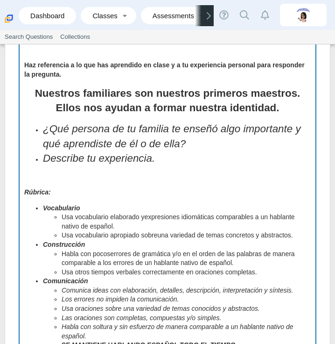
scroll to position [198, 0]
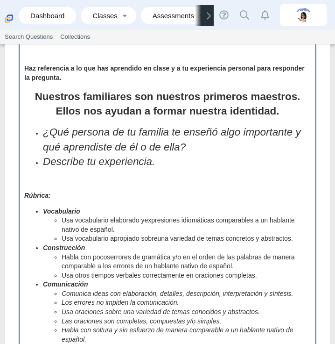
click at [46, 197] on icon "Rúbrica:" at bounding box center [37, 195] width 27 height 7
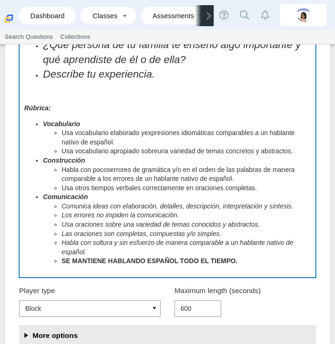
scroll to position [315, 0]
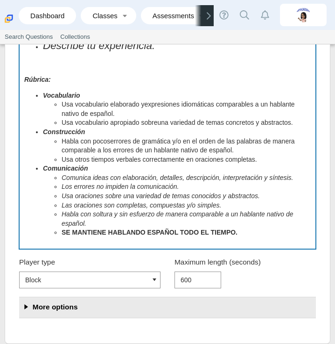
click at [251, 234] on li "SE MANTIENE HABLANDO ESPAÑOL TODO EL TIEMPO." at bounding box center [187, 232] width 250 height 9
click at [257, 235] on li "SE MANTIENE HABLANDO ESPAÑOL TODO EL TIEMPO POR" at bounding box center [187, 232] width 250 height 9
click at [256, 233] on li "SE MANTIENE HABLANDO ESPAÑOL TODO EL TIEMPO POR" at bounding box center [187, 232] width 250 height 9
click at [254, 231] on li "SE MANTIENE HABLANDO ESPAÑOL TODO EL TIEMPO POR" at bounding box center [187, 232] width 250 height 9
click at [254, 232] on li "SE MANTIENE HABLANDO ESPAÑOL TODO EL TIEMPO POR" at bounding box center [187, 232] width 250 height 9
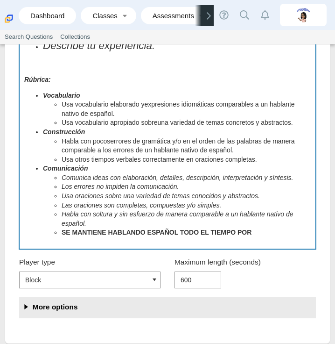
click at [249, 237] on div "Expresión oral M1: Nuestra Identidad Haz referencia a lo que has aprendido en c…" at bounding box center [168, 65] width 296 height 365
click at [255, 232] on li "SE MANTIENE HABLANDO ESPAÑOL TODO EL TIEMPO POR" at bounding box center [187, 232] width 250 height 9
click at [254, 232] on strong "SE MANTIENE HABLANDO ESPAÑOL TODO EL TIEMPO POR 2 MINUTOS." at bounding box center [176, 231] width 229 height 7
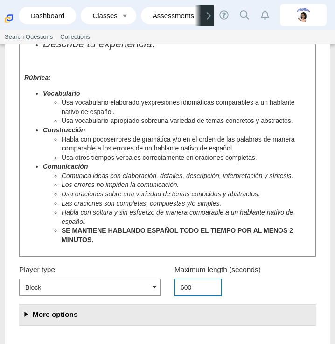
drag, startPoint x: 198, startPoint y: 293, endPoint x: 164, endPoint y: 287, distance: 35.2
click at [164, 287] on div "Maximum length (seconds) 600" at bounding box center [239, 279] width 156 height 39
type input "1"
type input "200"
click at [124, 271] on label "Player type" at bounding box center [84, 269] width 131 height 8
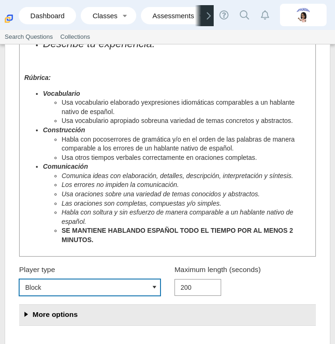
click at [124, 279] on select "Block Button" at bounding box center [90, 287] width 142 height 17
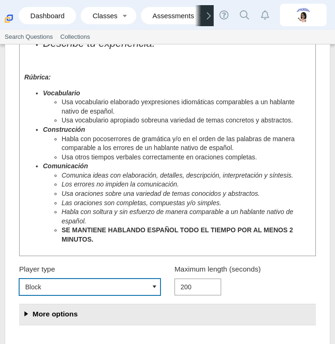
scroll to position [324, 0]
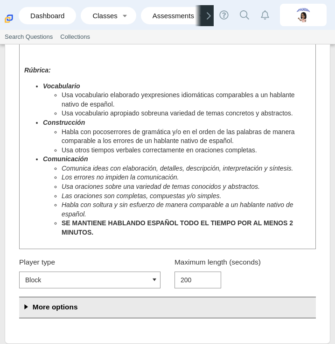
click at [105, 304] on button "More options" at bounding box center [167, 307] width 297 height 21
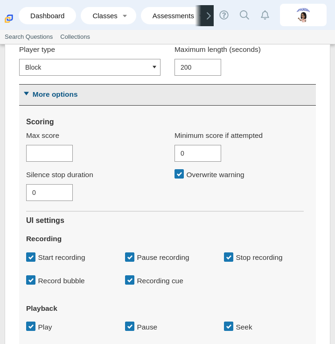
scroll to position [537, 0]
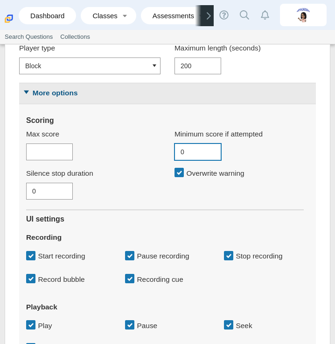
drag, startPoint x: 196, startPoint y: 153, endPoint x: 172, endPoint y: 153, distance: 23.4
click at [172, 153] on div "Minimum score if attempted 0" at bounding box center [235, 144] width 149 height 39
click at [67, 158] on input "Max score" at bounding box center [49, 151] width 47 height 17
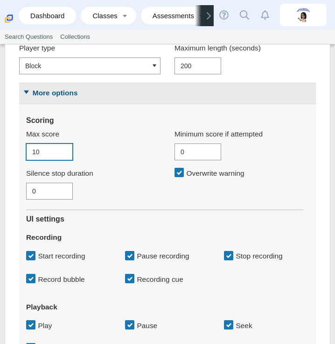
type input "10"
click at [111, 151] on div "10" at bounding box center [93, 151] width 135 height 17
drag, startPoint x: 191, startPoint y: 154, endPoint x: 176, endPoint y: 154, distance: 14.5
click at [176, 154] on input "0" at bounding box center [198, 151] width 47 height 17
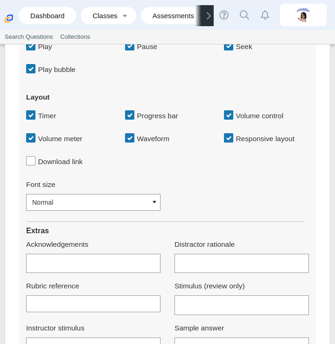
scroll to position [818, 0]
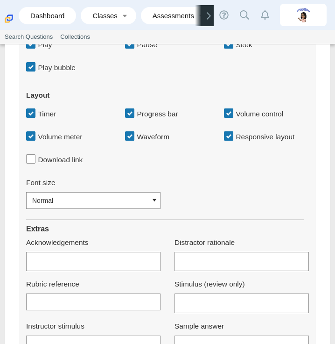
click at [71, 164] on label "Download link" at bounding box center [60, 160] width 45 height 8
click at [32, 160] on input "Download link" at bounding box center [29, 157] width 6 height 6
checkbox input "true"
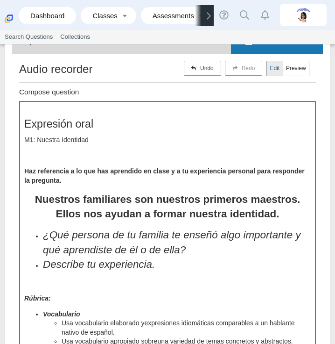
scroll to position [97, 0]
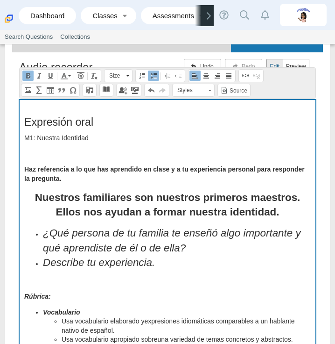
drag, startPoint x: 100, startPoint y: 127, endPoint x: 12, endPoint y: 122, distance: 88.0
click at [136, 124] on h2 "Expresión oral" at bounding box center [167, 121] width 287 height 15
click at [90, 138] on p "M1: Nuestra Identidad" at bounding box center [167, 138] width 287 height 9
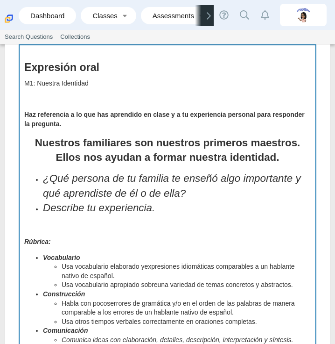
scroll to position [152, 0]
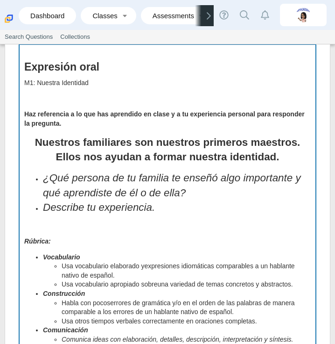
click at [37, 141] on strong "Nuestros familiares son nuestros primeros maestros. Ellos nos ayudan a formar n…" at bounding box center [168, 149] width 266 height 26
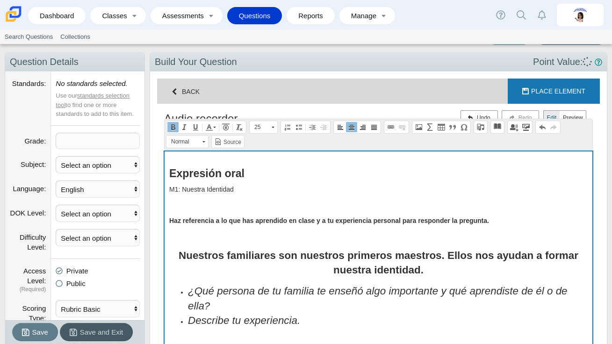
scroll to position [0, 0]
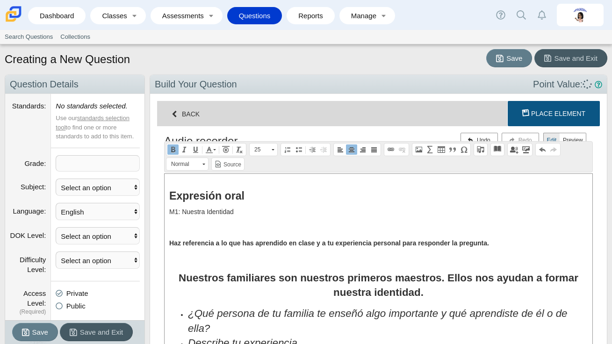
click at [522, 111] on button "Loading Place Element" at bounding box center [553, 113] width 92 height 25
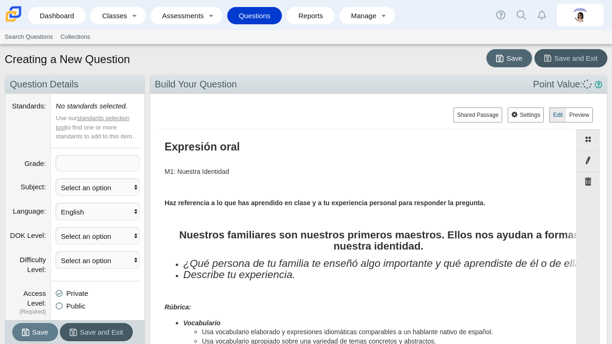
click at [516, 59] on span "Save" at bounding box center [514, 58] width 16 height 8
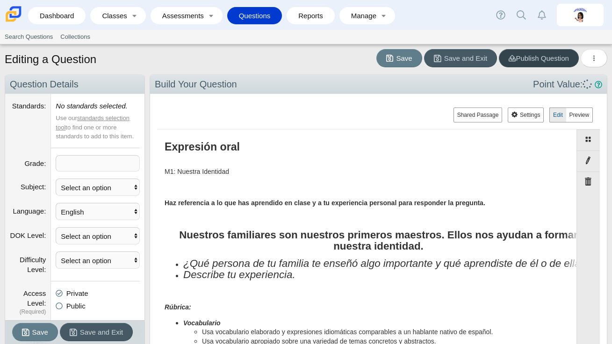
scroll to position [579, 456]
click at [191, 19] on link "Assessments" at bounding box center [180, 15] width 50 height 17
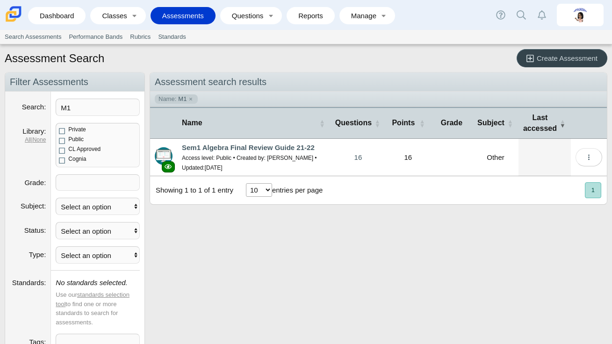
click at [547, 62] on span "Create Assessment" at bounding box center [566, 58] width 61 height 8
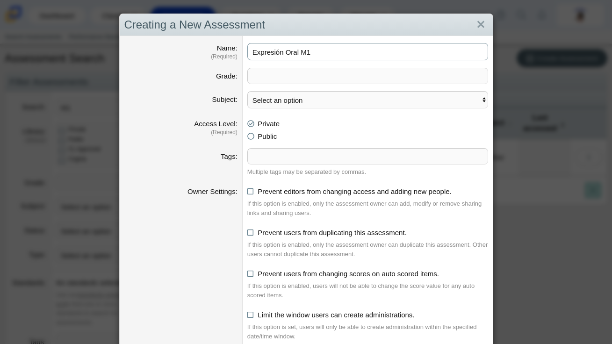
type input "Expresión Oral M1"
click at [343, 74] on span at bounding box center [368, 75] width 240 height 15
click at [353, 103] on select "Select an option ELA Math Science Social Emotional Social Studies World Languag…" at bounding box center [367, 100] width 241 height 17
select select "worldlanguage"
click at [247, 92] on select "Select an option ELA Math Science Social Emotional Social Studies World Languag…" at bounding box center [367, 100] width 241 height 17
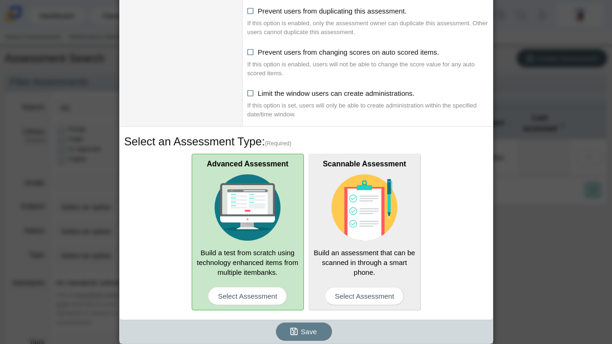
scroll to position [226, 0]
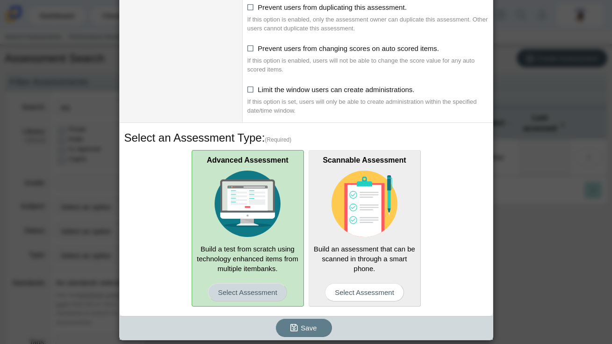
click at [242, 289] on span "Select Assessment" at bounding box center [247, 292] width 79 height 18
click at [0, 0] on input "Advanced Assessment Build a test from scratch using technology enhanced items f…" at bounding box center [0, 0] width 0 height 0
click at [310, 334] on button "Save" at bounding box center [304, 328] width 56 height 18
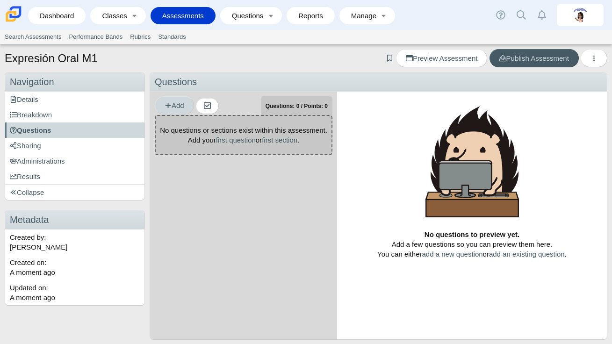
click at [172, 103] on span "Add" at bounding box center [174, 105] width 20 height 8
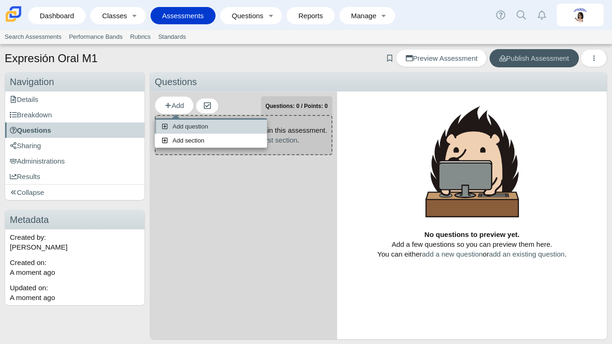
click at [207, 128] on link "Add question" at bounding box center [211, 127] width 112 height 14
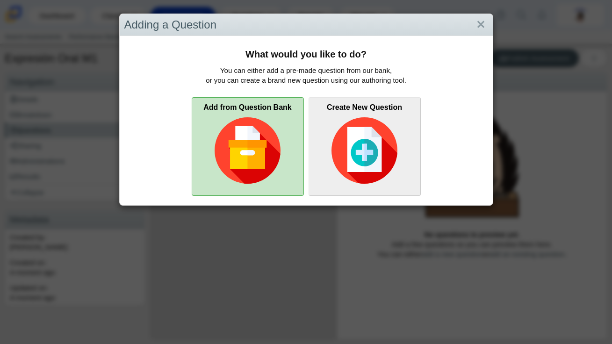
click at [276, 132] on img at bounding box center [247, 150] width 66 height 66
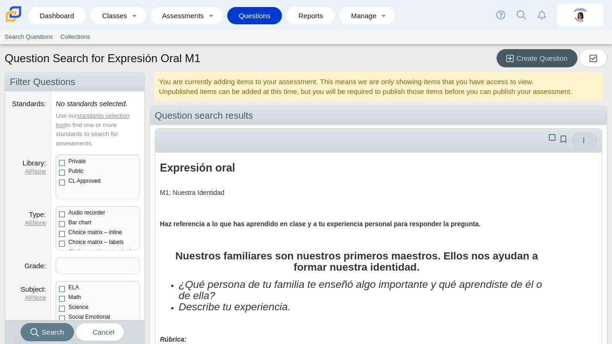
click at [588, 142] on button "More options" at bounding box center [583, 140] width 27 height 18
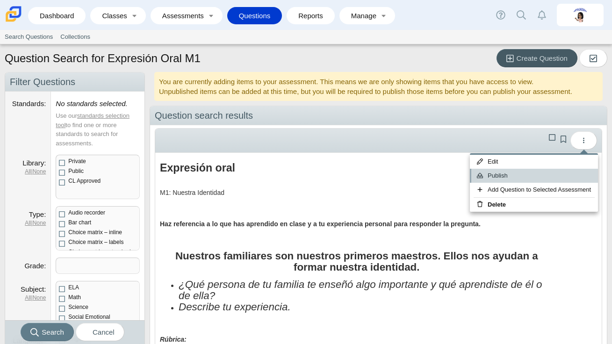
click at [498, 175] on link "Publish" at bounding box center [534, 176] width 128 height 14
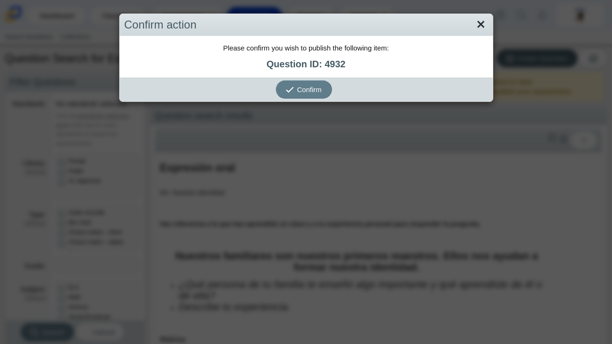
click at [484, 27] on link "Close" at bounding box center [480, 25] width 14 height 16
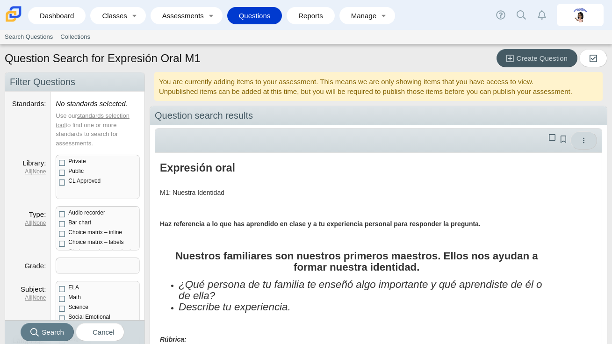
click at [580, 142] on icon "More options" at bounding box center [583, 140] width 7 height 7
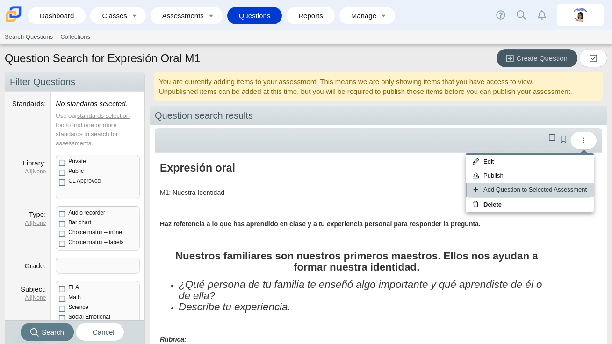
click at [523, 190] on link "Add Question to Selected Assessment" at bounding box center [529, 190] width 128 height 14
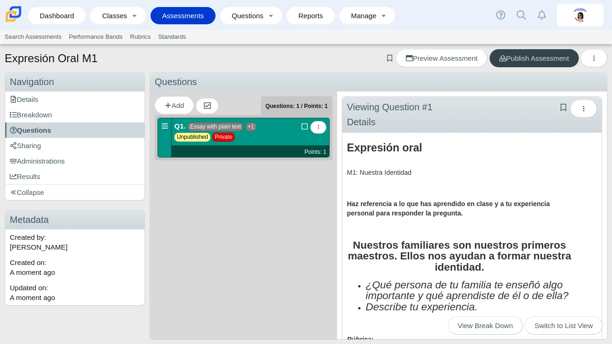
click at [529, 59] on span "Publish Assessment" at bounding box center [534, 58] width 70 height 8
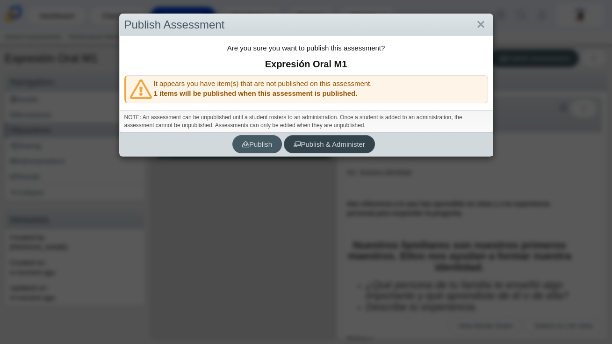
click at [311, 146] on span "Publish & Administer" at bounding box center [328, 144] width 71 height 8
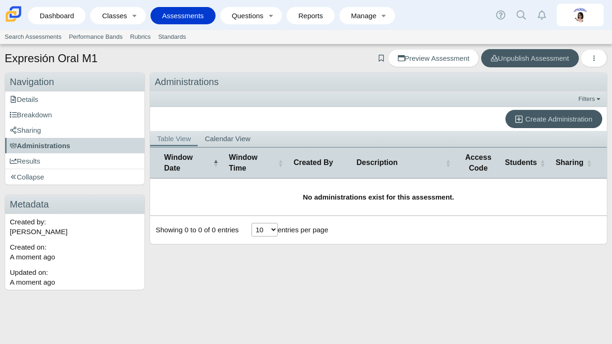
click at [195, 14] on link "Assessments" at bounding box center [183, 15] width 56 height 17
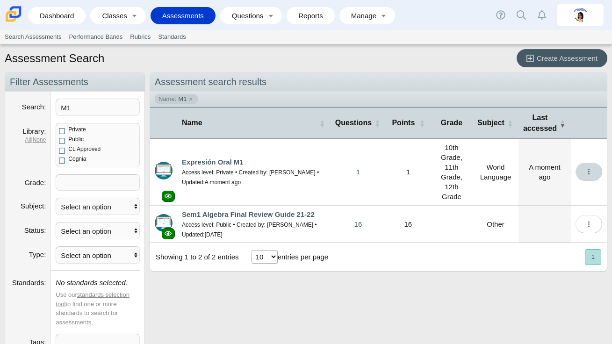
click at [597, 171] on button "More options" at bounding box center [588, 172] width 27 height 18
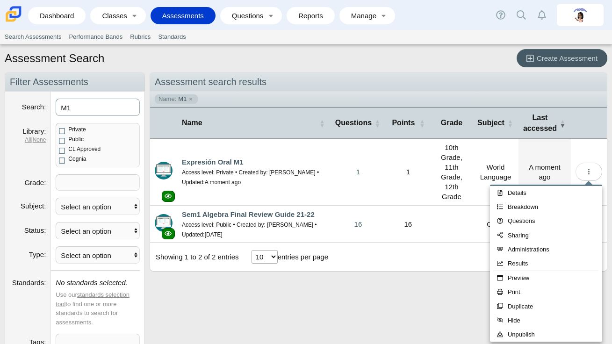
click at [117, 109] on input "M1" at bounding box center [98, 107] width 84 height 17
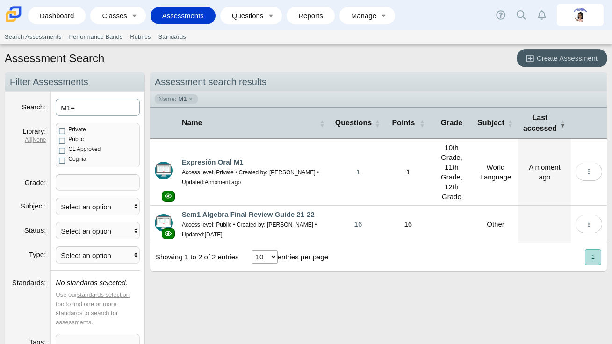
type input "M1"
click at [589, 173] on use "More options" at bounding box center [588, 172] width 1 height 6
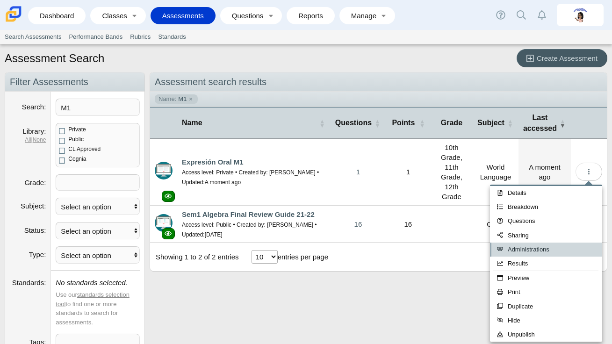
click at [563, 245] on link "Administrations" at bounding box center [546, 249] width 112 height 14
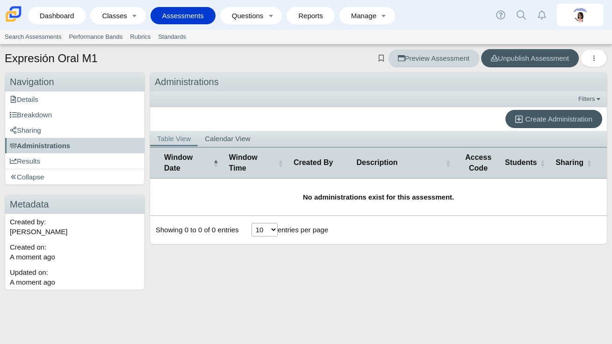
click at [444, 62] on link "Preview Assessment" at bounding box center [433, 58] width 91 height 18
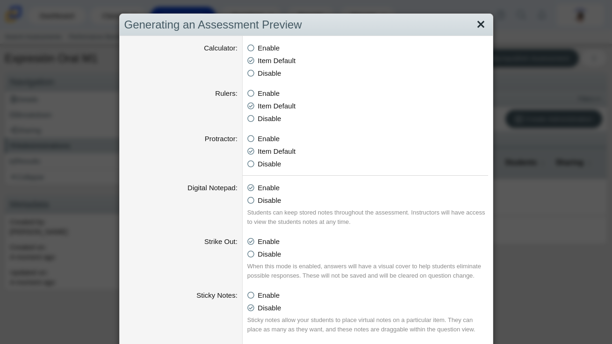
click at [476, 22] on link "Close" at bounding box center [480, 25] width 14 height 16
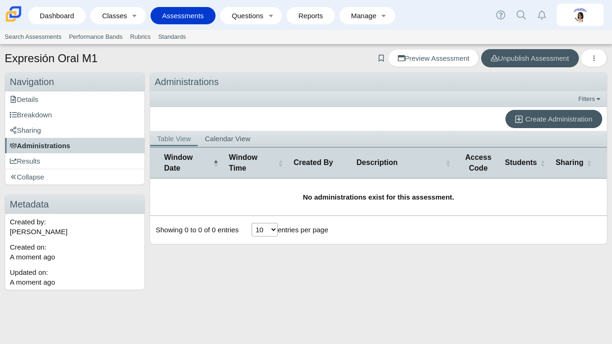
click at [50, 148] on span "Administrations" at bounding box center [40, 146] width 60 height 8
click at [181, 19] on link "Assessments" at bounding box center [183, 15] width 56 height 17
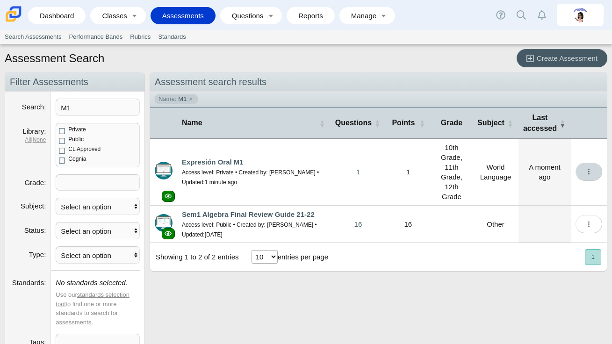
click at [590, 171] on icon "More options" at bounding box center [588, 171] width 7 height 7
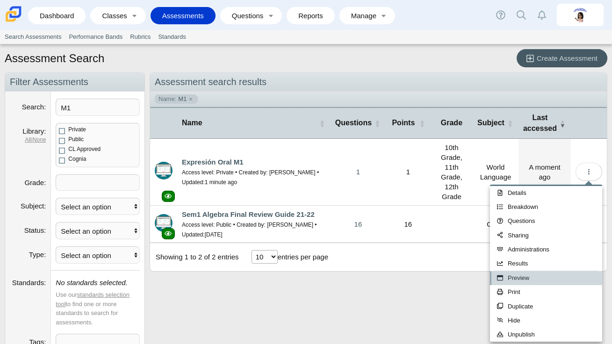
click at [541, 282] on link "Preview" at bounding box center [546, 278] width 112 height 14
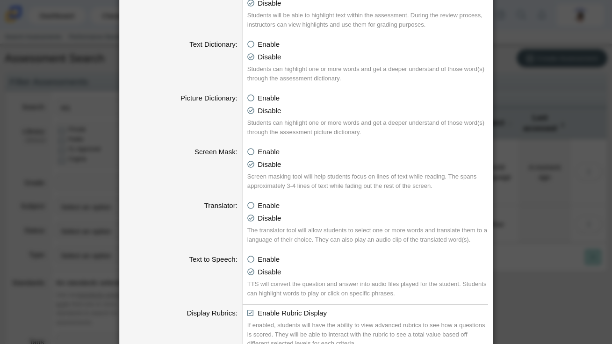
scroll to position [452, 0]
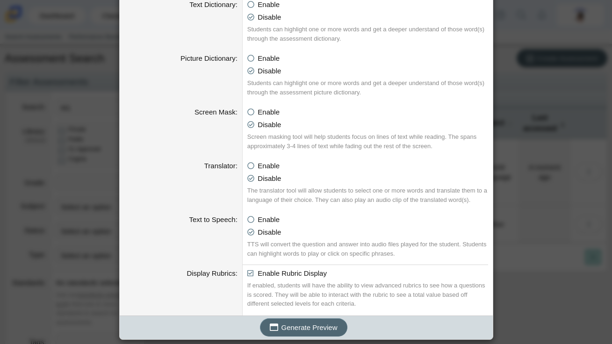
click at [321, 330] on span "Generate Preview" at bounding box center [309, 327] width 56 height 8
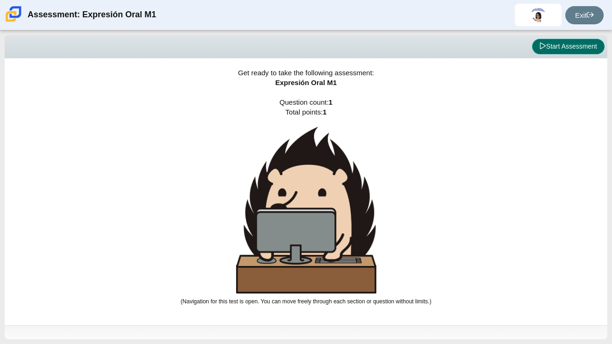
click at [562, 48] on button "Start Assessment" at bounding box center [568, 47] width 72 height 16
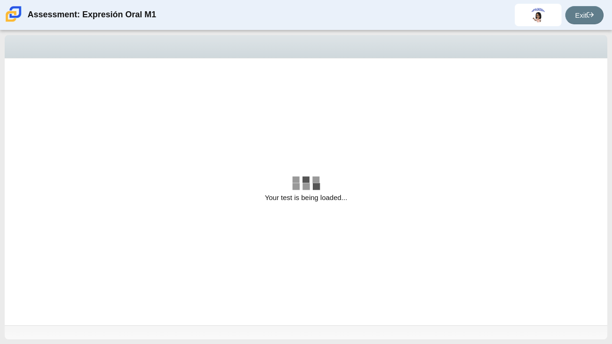
select select "99c367d2-26e0-40de-898d-3ebe7828d137"
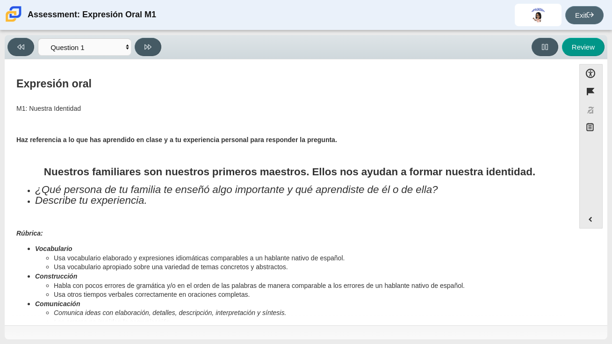
click at [593, 19] on link "Exit" at bounding box center [584, 15] width 38 height 18
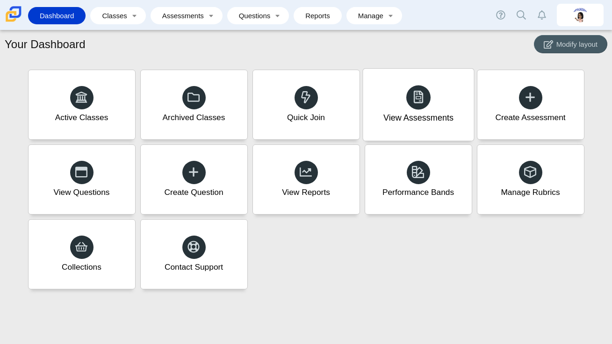
click at [421, 103] on use at bounding box center [418, 96] width 10 height 13
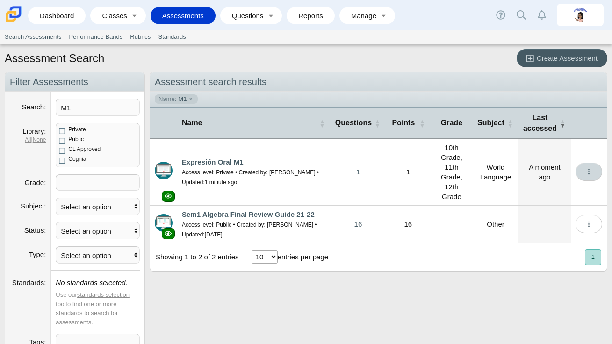
click at [589, 170] on use "More options" at bounding box center [588, 172] width 1 height 6
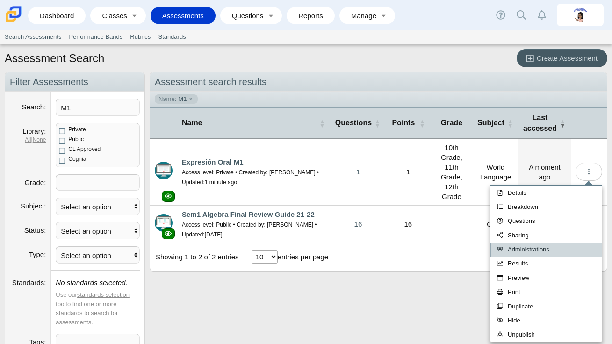
click at [540, 252] on link "Administrations" at bounding box center [546, 249] width 112 height 14
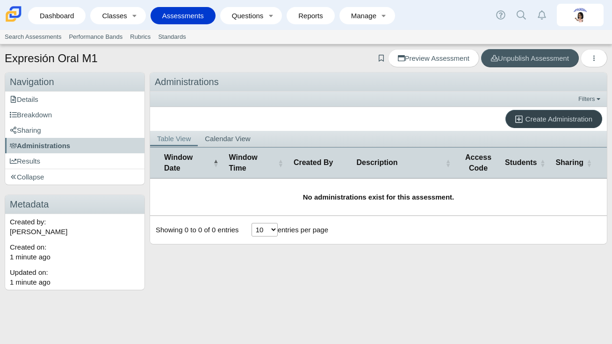
click at [531, 121] on span "Create Administration" at bounding box center [558, 119] width 67 height 8
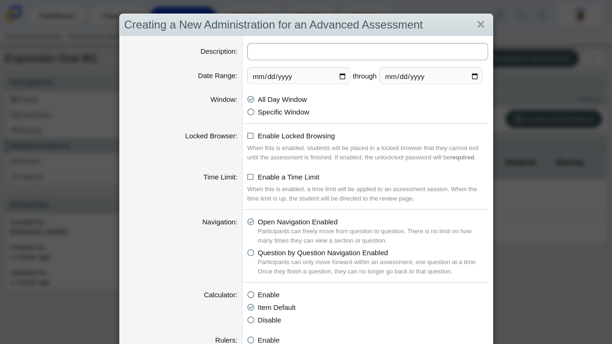
click at [349, 52] on input "Description" at bounding box center [367, 51] width 241 height 17
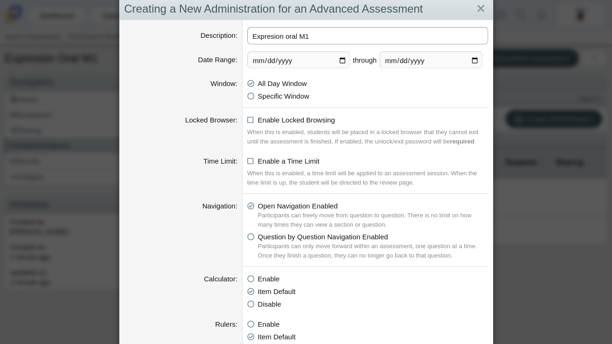
type input "Expresion oral M1"
click at [342, 57] on input "[DATE]" at bounding box center [298, 59] width 103 height 17
type input "[DATE]"
click at [414, 66] on input "[DATE]" at bounding box center [430, 59] width 103 height 17
click at [428, 59] on input "[DATE]" at bounding box center [430, 59] width 103 height 17
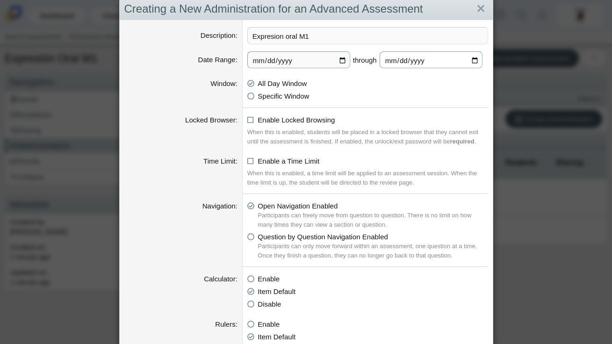
click at [474, 59] on input "[DATE]" at bounding box center [430, 59] width 103 height 17
type input "[DATE]"
click at [400, 93] on li "Specific Window 8:00 AM through 5:00 PM" at bounding box center [367, 96] width 241 height 10
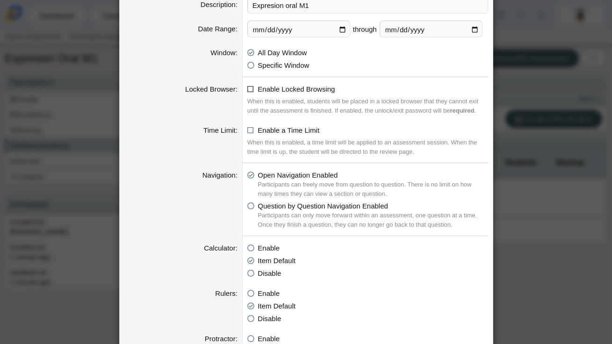
scroll to position [49, 0]
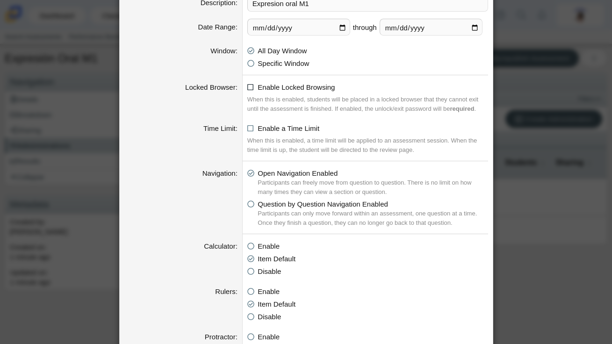
click at [250, 86] on icon at bounding box center [250, 85] width 7 height 7
click at [250, 86] on input "Enable Locked Browsing" at bounding box center [250, 85] width 6 height 6
checkbox input "true"
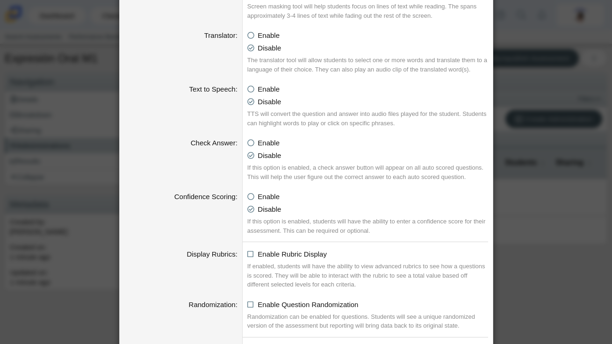
scroll to position [966, 0]
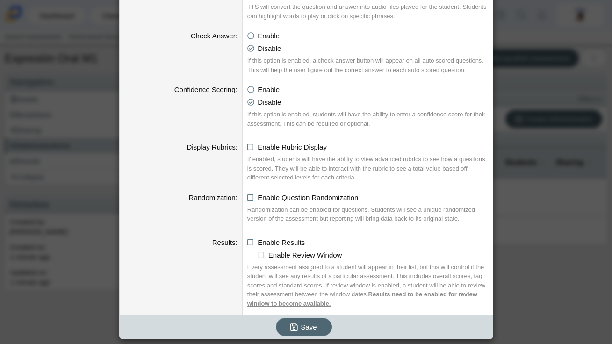
click at [319, 328] on button "Save" at bounding box center [304, 327] width 56 height 18
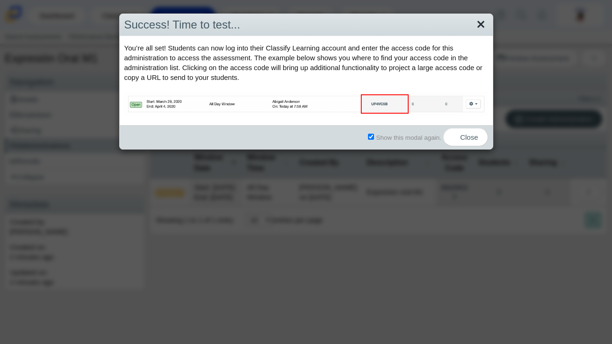
click at [479, 29] on link "Close" at bounding box center [480, 25] width 14 height 16
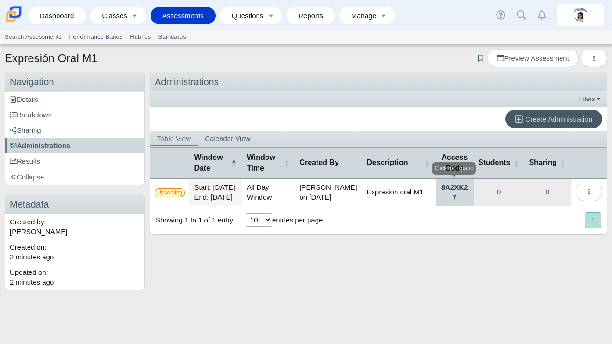
click at [454, 206] on link "8A2XK27" at bounding box center [454, 191] width 38 height 27
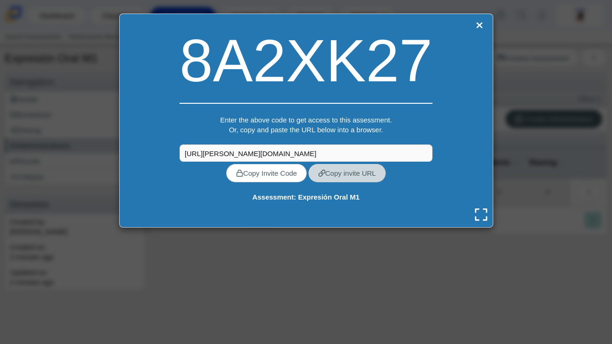
click at [361, 177] on link "Copy invite URL" at bounding box center [346, 173] width 77 height 18
type textarea "https://[PERSON_NAME][DOMAIN_NAME]/utils/confirm-quick-code?quick_code=${this.a…"
click at [484, 213] on icon at bounding box center [481, 214] width 14 height 14
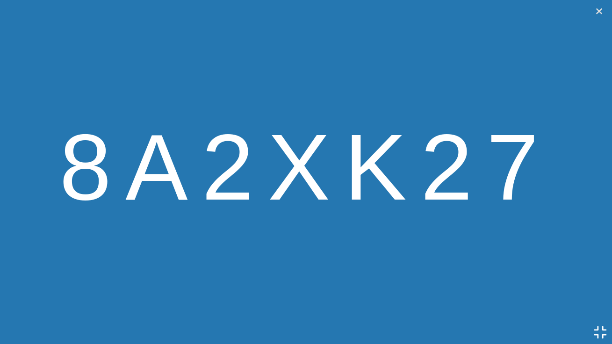
click at [599, 5] on link "Close" at bounding box center [598, 11] width 12 height 13
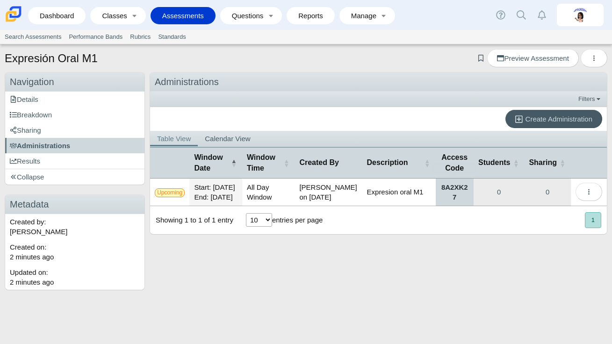
click at [459, 206] on link "8A2XK27" at bounding box center [454, 191] width 38 height 27
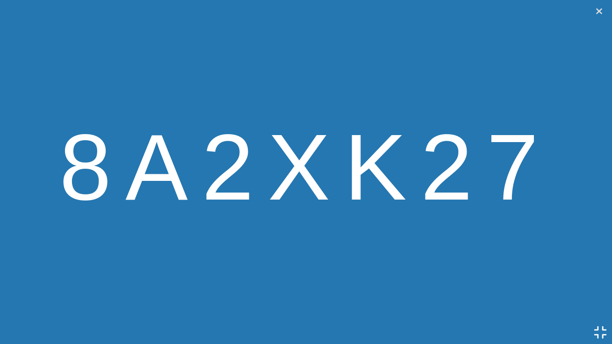
click at [600, 12] on link "Close" at bounding box center [598, 11] width 12 height 13
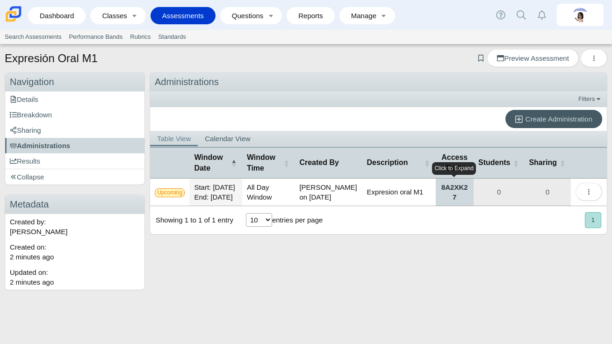
click at [456, 206] on link "8A2XK27" at bounding box center [454, 191] width 38 height 27
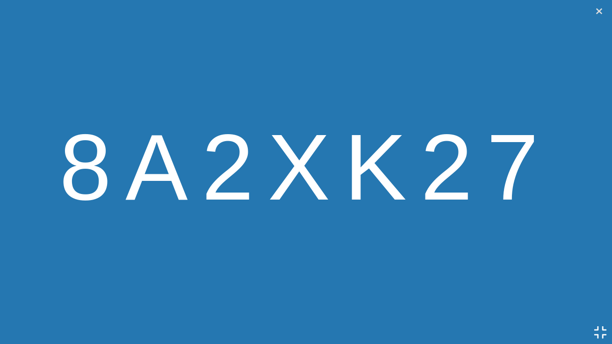
click at [601, 12] on link "Close" at bounding box center [598, 11] width 12 height 13
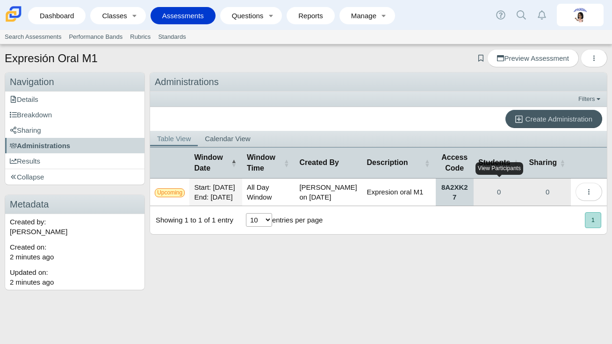
click at [457, 206] on link "8A2XK27" at bounding box center [454, 191] width 38 height 27
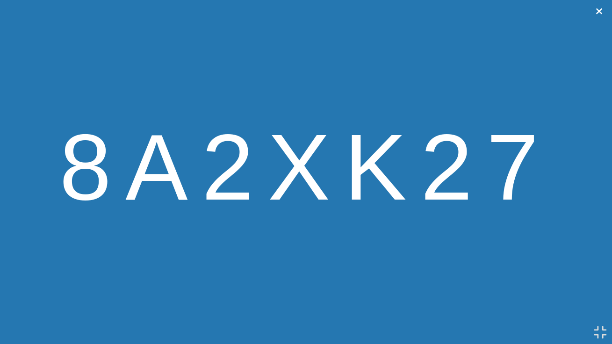
click at [601, 334] on icon at bounding box center [600, 332] width 14 height 14
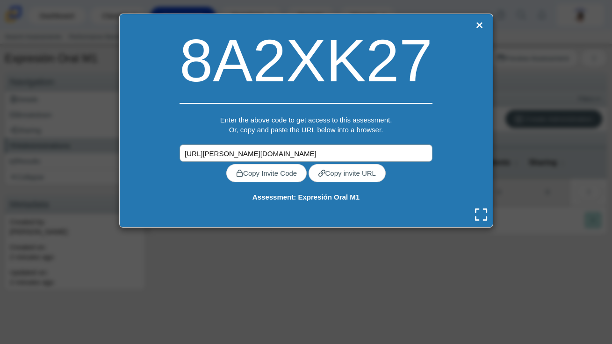
click at [387, 152] on input "https://carmen.classifylearning.com/utils/confirm-quick-code?quick_code=8A2XK27" at bounding box center [305, 152] width 253 height 17
click at [476, 23] on link "Close" at bounding box center [479, 25] width 12 height 13
